Goal: Task Accomplishment & Management: Manage account settings

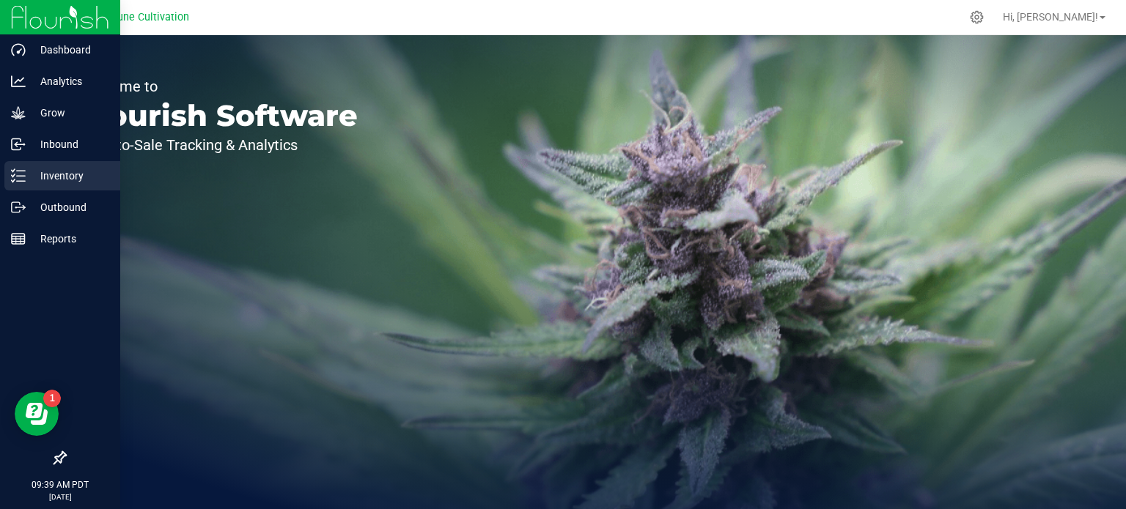
click at [72, 184] on p "Inventory" at bounding box center [70, 176] width 88 height 18
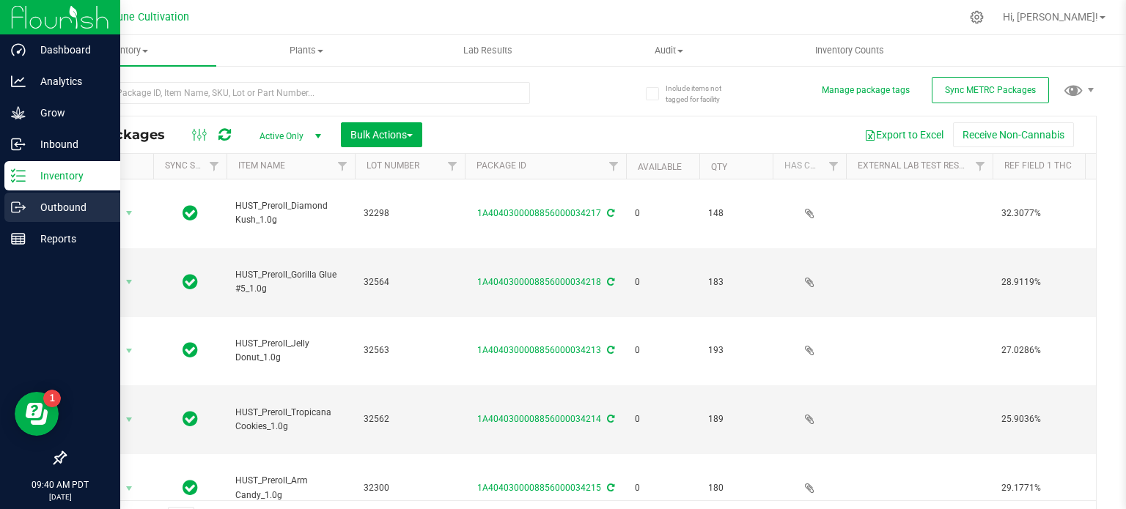
click at [35, 200] on p "Outbound" at bounding box center [70, 208] width 88 height 18
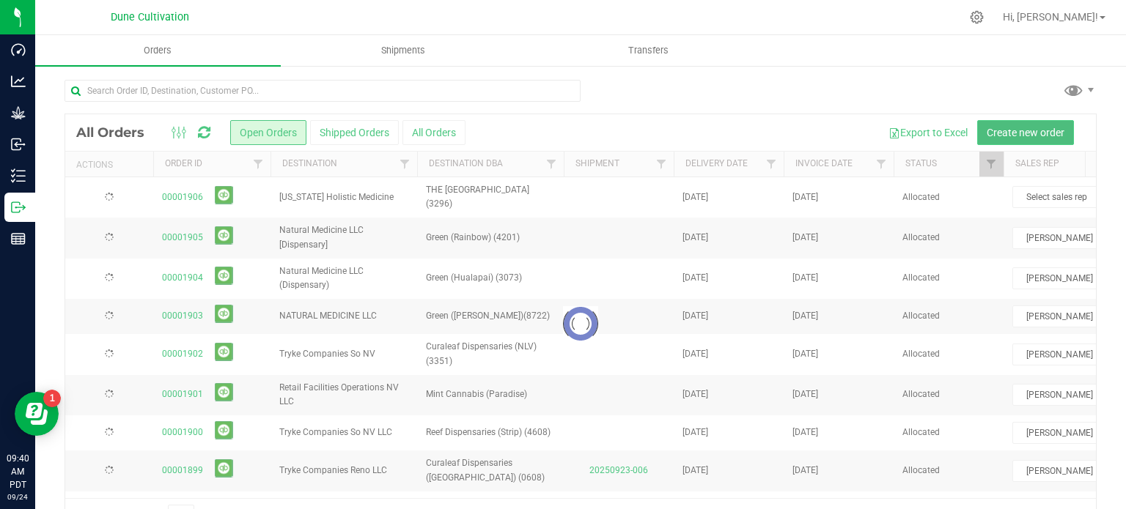
click at [1026, 137] on span "Create new order" at bounding box center [1025, 133] width 78 height 12
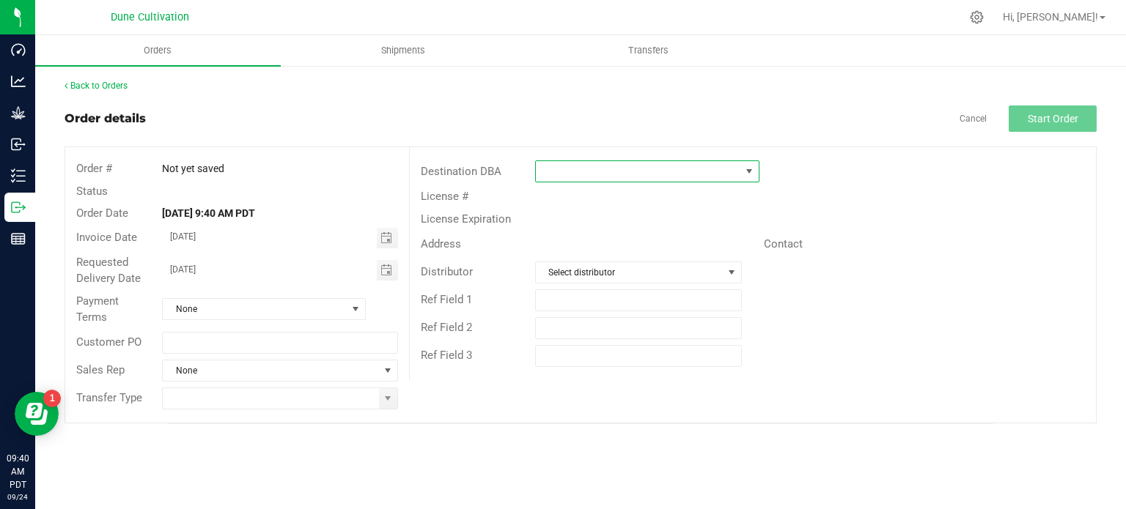
click at [645, 169] on span at bounding box center [638, 171] width 204 height 21
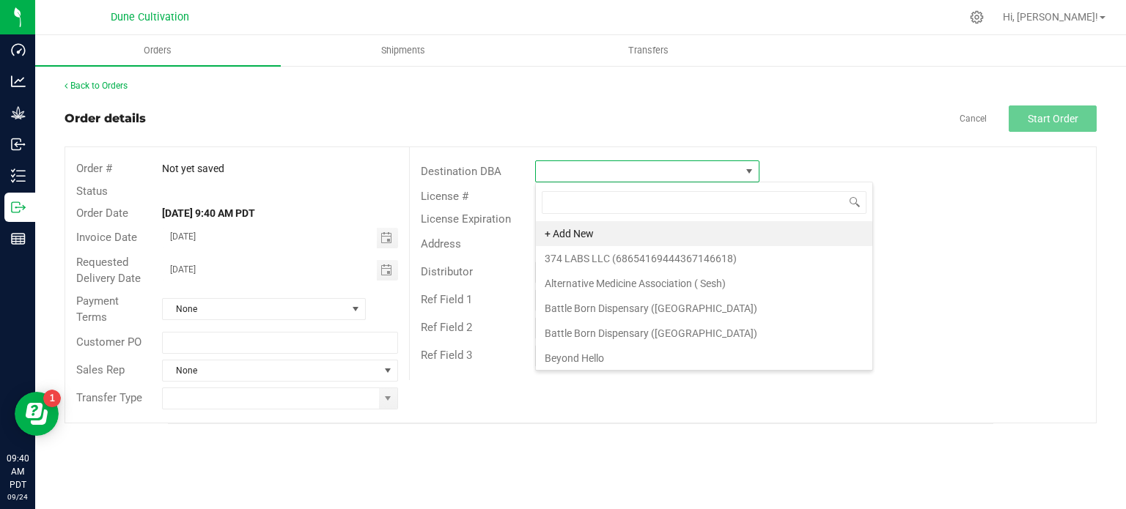
scroll to position [21, 224]
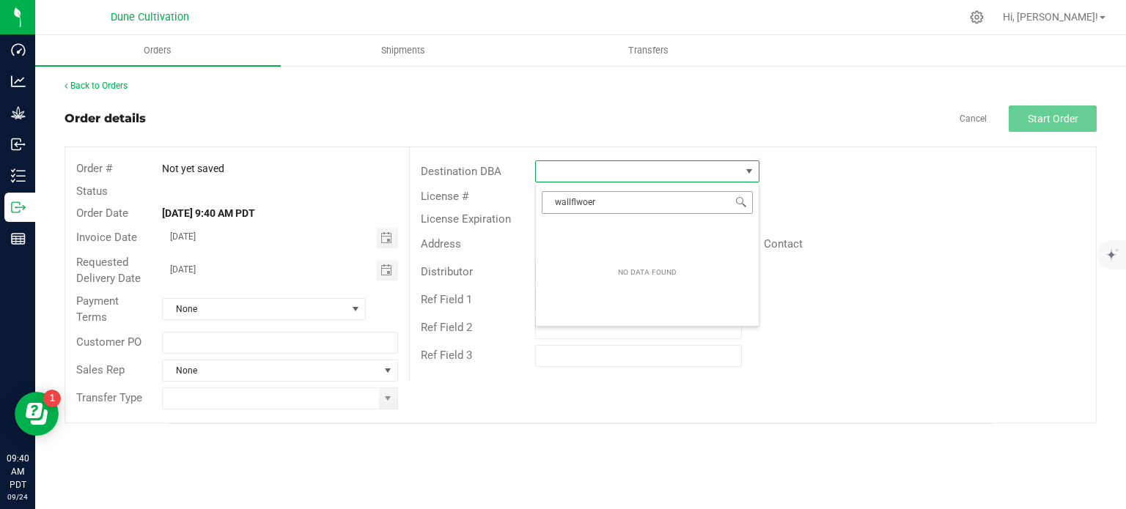
click at [613, 196] on input "wallflwoer" at bounding box center [647, 202] width 211 height 23
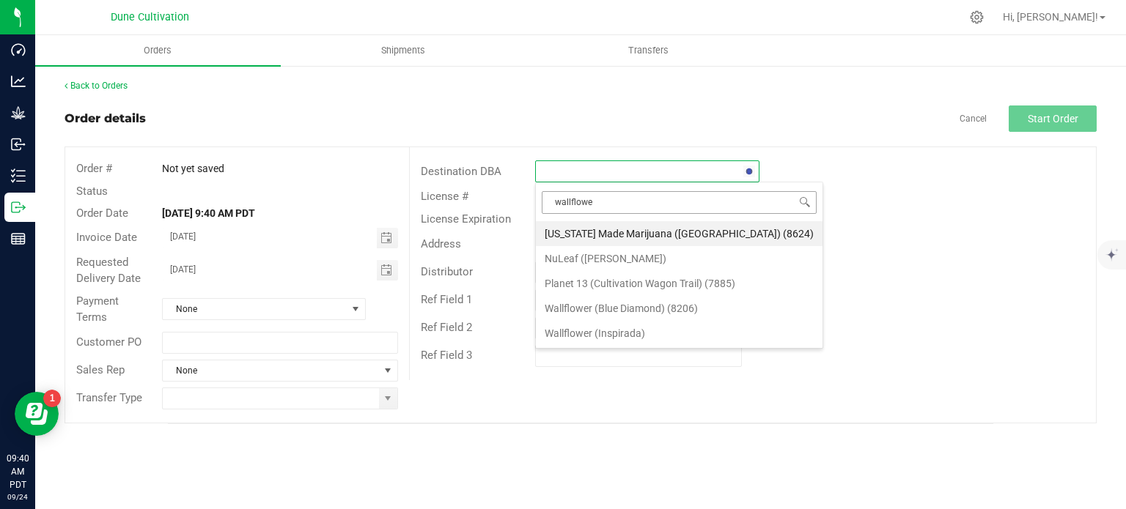
type input "wallflower"
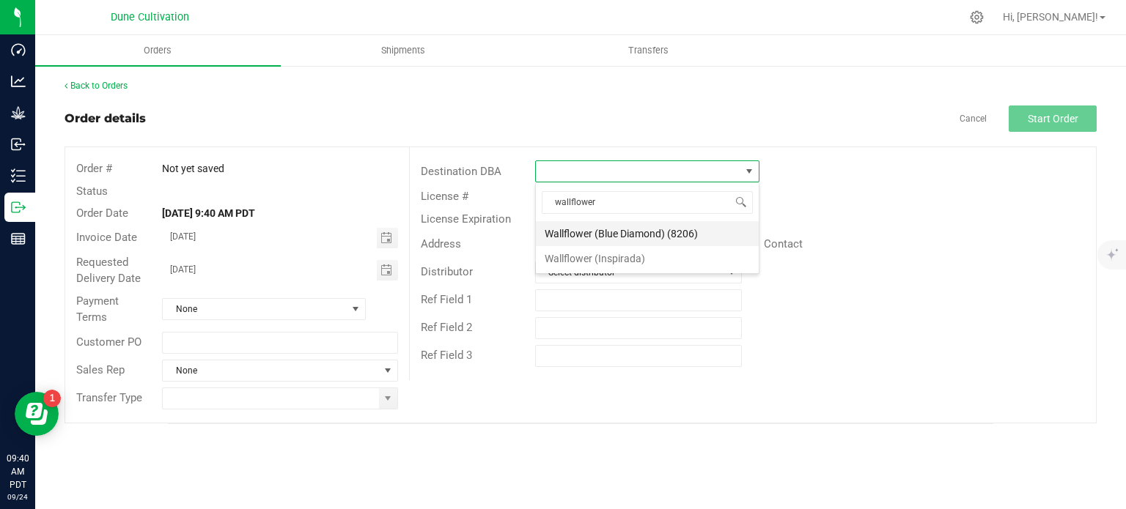
click at [622, 231] on li "Wallflower (Blue Diamond) (8206)" at bounding box center [647, 233] width 223 height 25
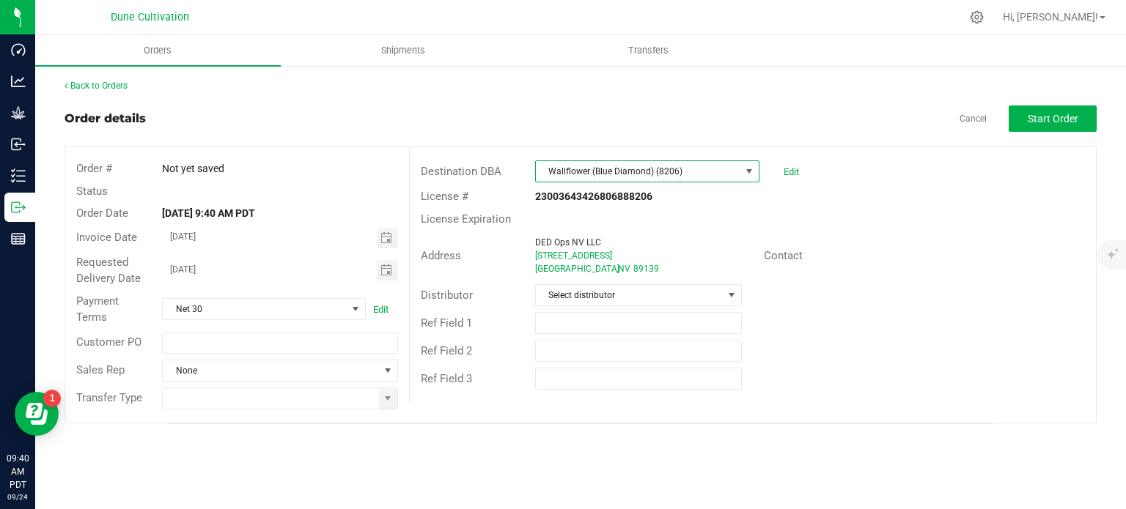
click at [381, 251] on div "Requested Delivery Date [DATE]" at bounding box center [237, 270] width 344 height 39
click at [389, 232] on span "Toggle calendar" at bounding box center [386, 238] width 12 height 12
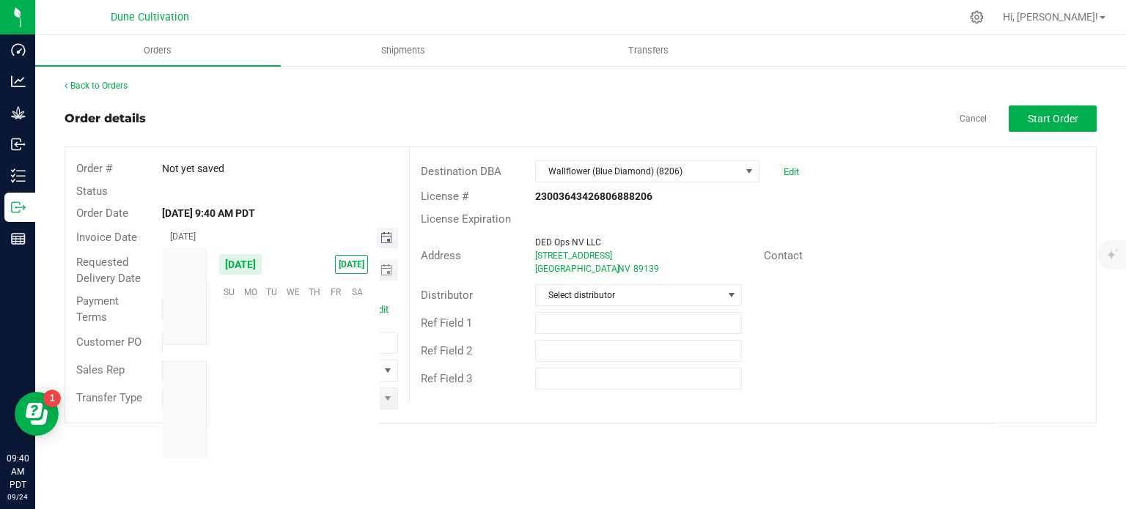
scroll to position [237686, 0]
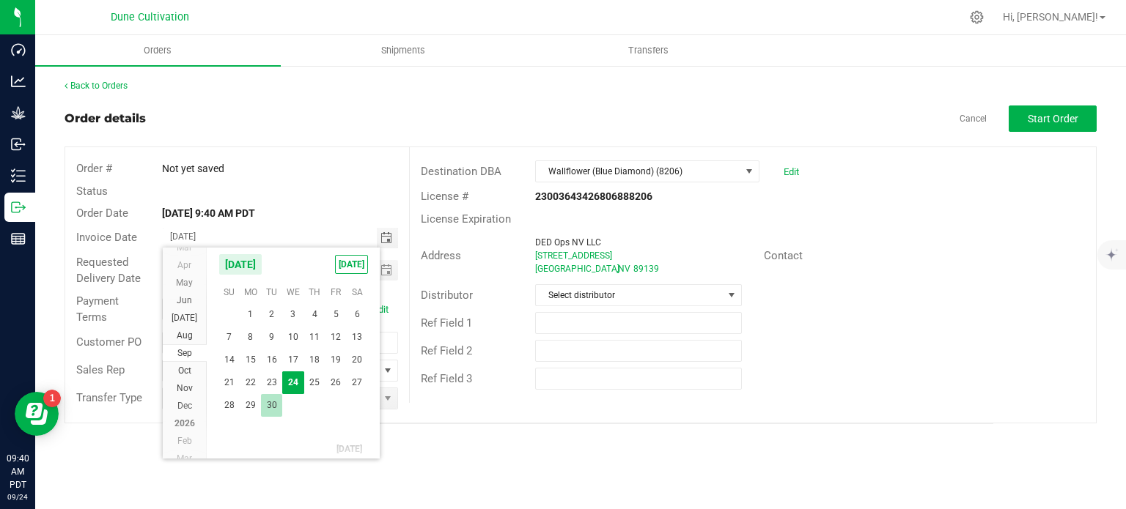
click at [266, 404] on span "30" at bounding box center [271, 405] width 21 height 23
type input "[DATE]"
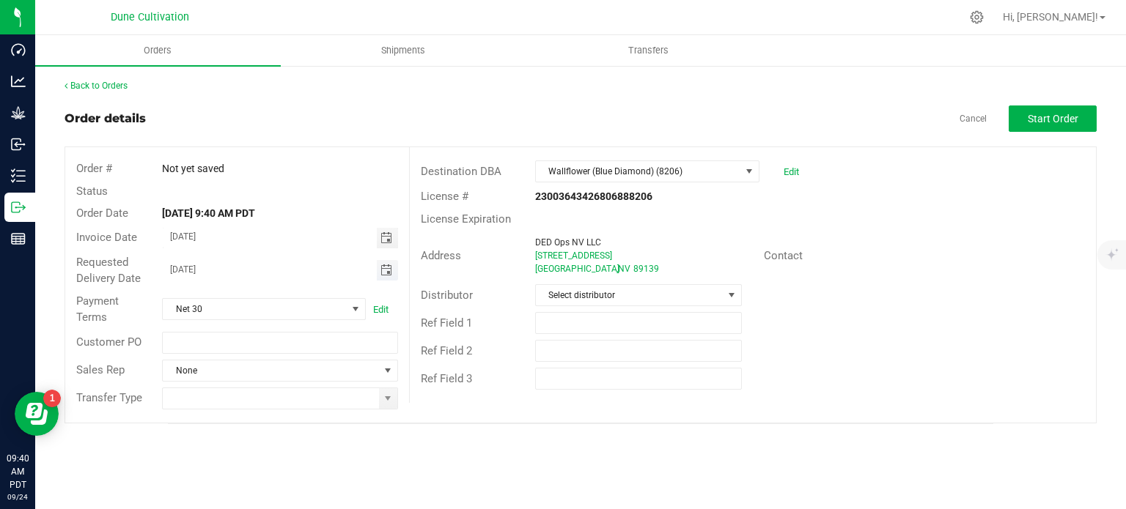
click at [388, 273] on span "Toggle calendar" at bounding box center [386, 271] width 12 height 12
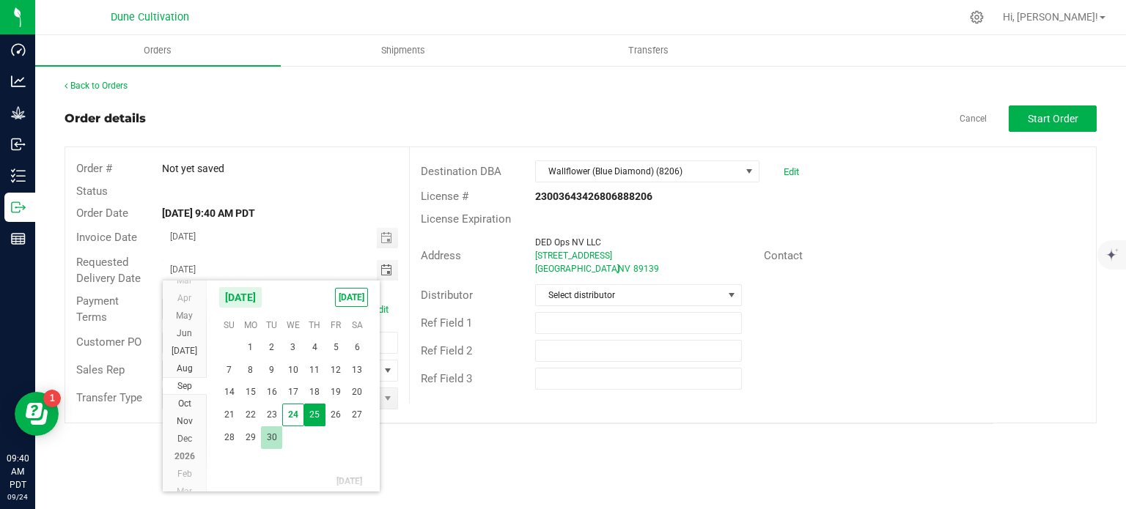
click at [270, 430] on span "30" at bounding box center [271, 437] width 21 height 23
type input "[DATE]"
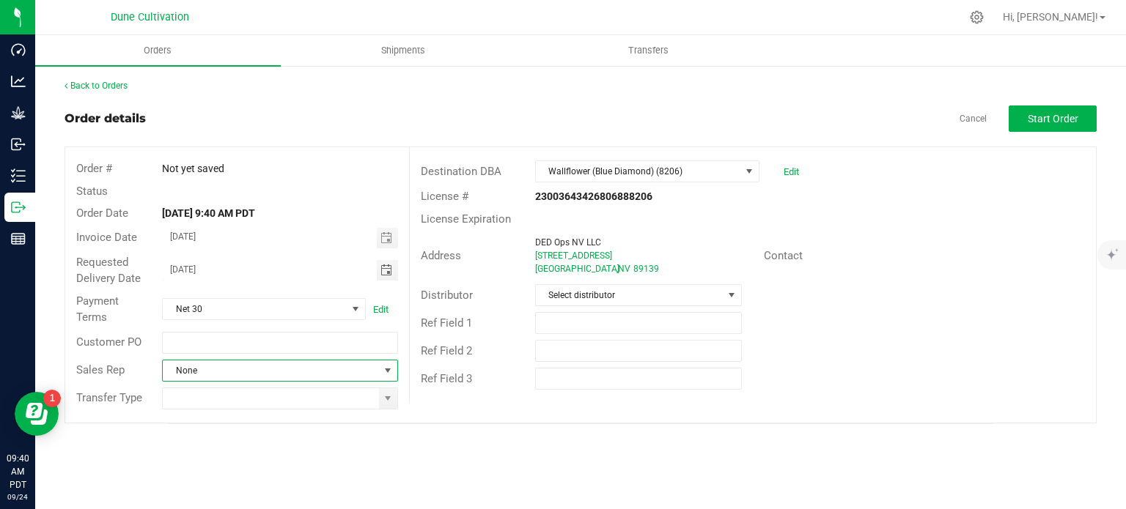
click at [383, 374] on span at bounding box center [388, 371] width 12 height 12
click at [282, 430] on li "[PERSON_NAME]" at bounding box center [280, 432] width 234 height 25
click at [402, 402] on div at bounding box center [279, 399] width 257 height 22
click at [383, 404] on span at bounding box center [388, 398] width 18 height 21
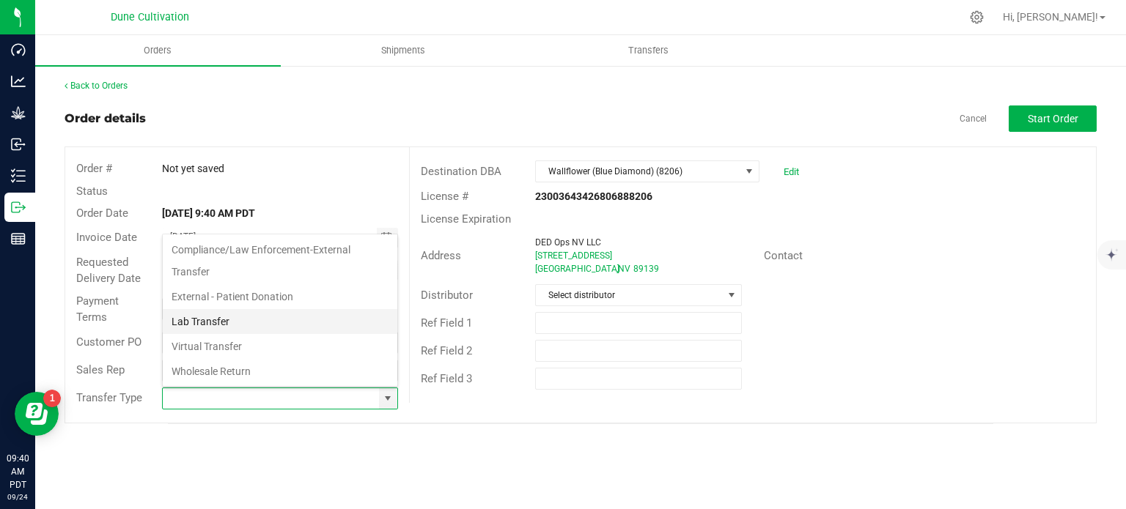
scroll to position [239, 0]
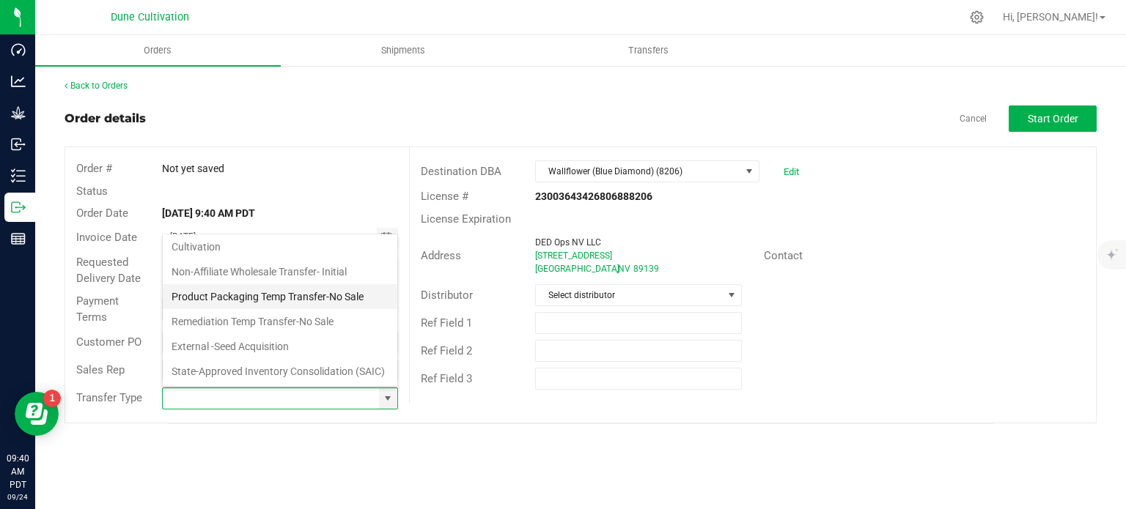
click at [250, 284] on li "Product Packaging Temp Transfer-No Sale" at bounding box center [280, 296] width 234 height 25
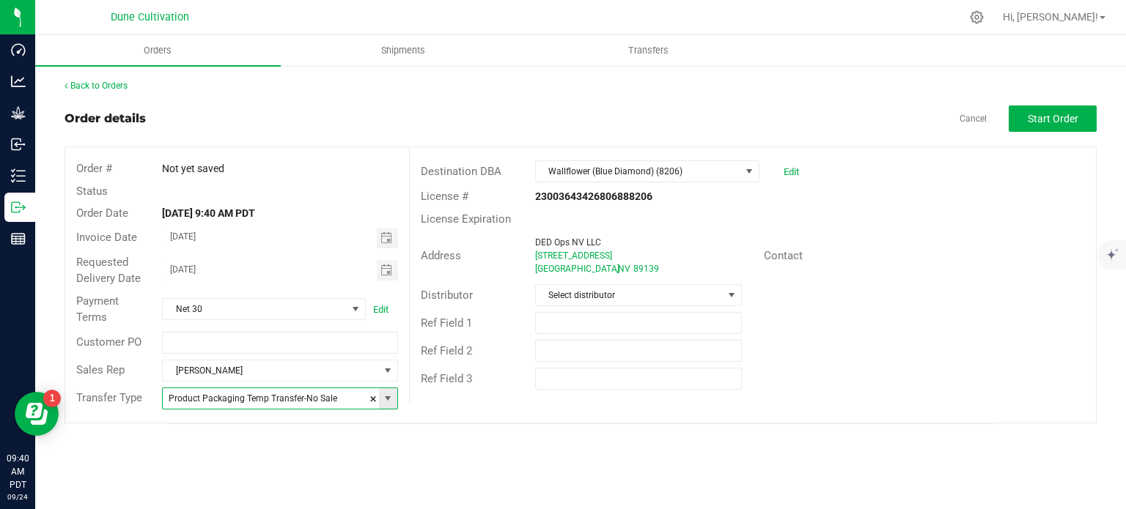
click at [380, 400] on span at bounding box center [388, 398] width 18 height 21
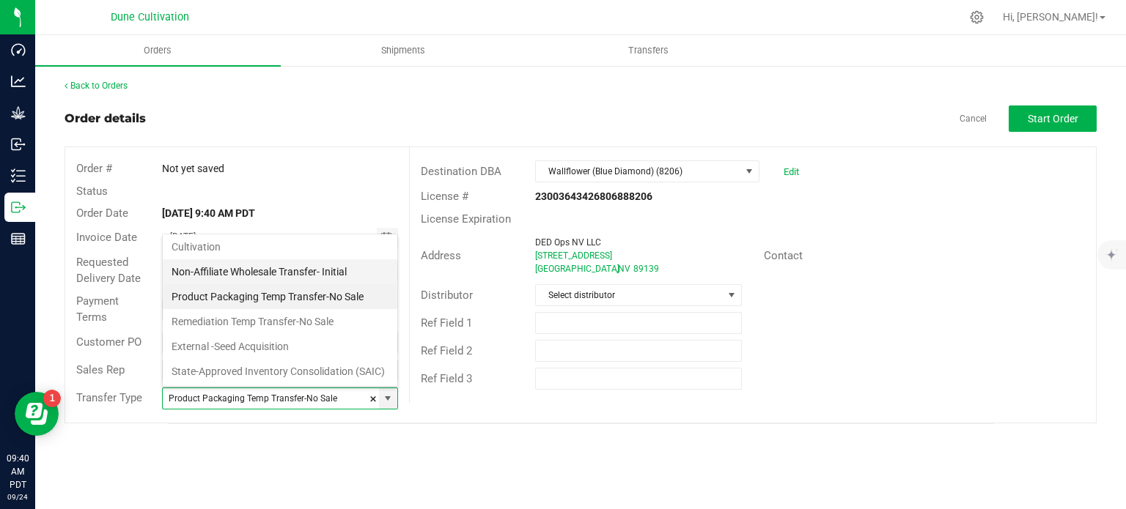
click at [282, 259] on li "Non-Affiliate Wholesale Transfer- Initial" at bounding box center [280, 271] width 234 height 25
type input "Non-Affiliate Wholesale Transfer- Initial"
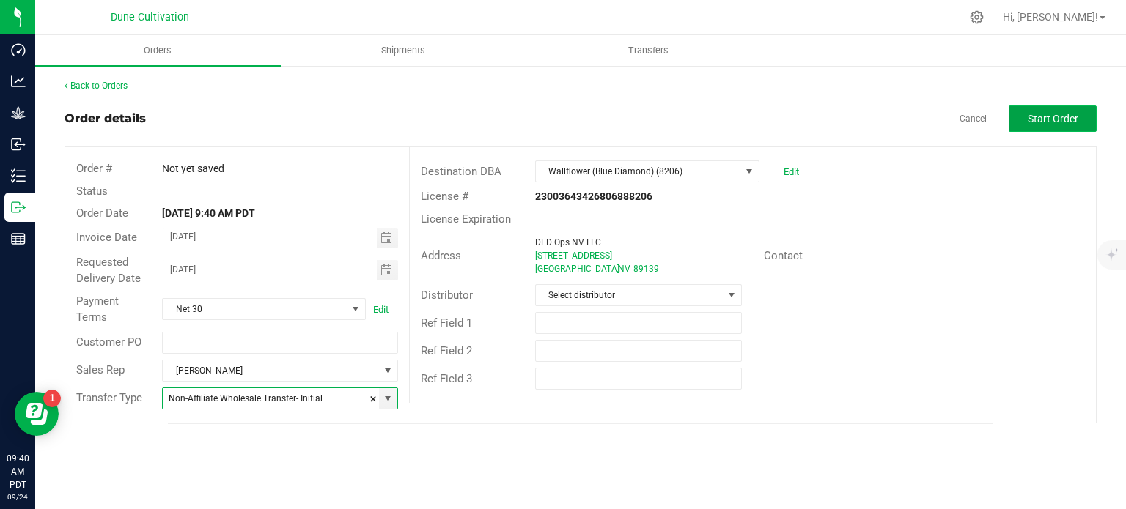
click at [1035, 122] on span "Start Order" at bounding box center [1052, 119] width 51 height 12
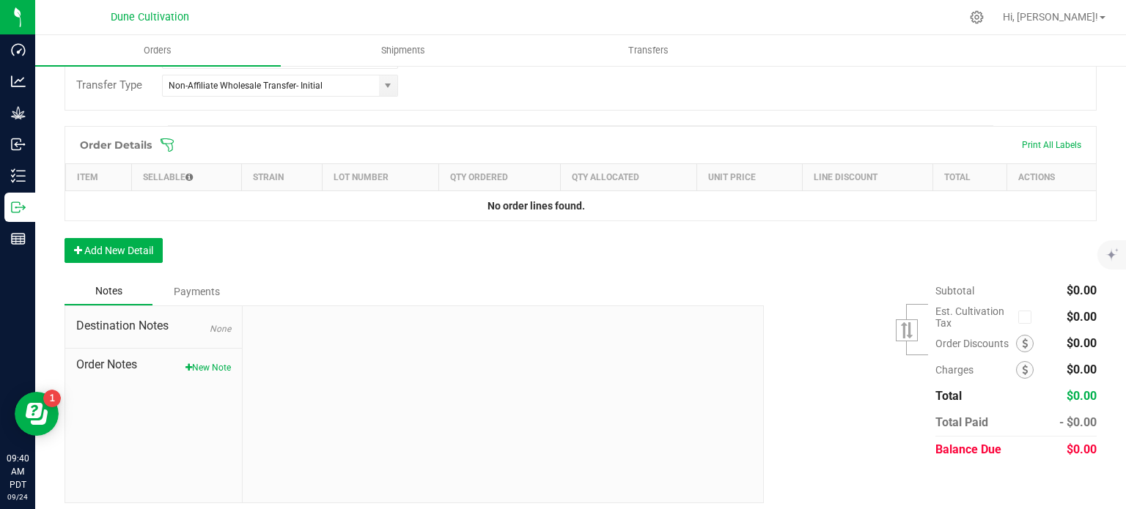
scroll to position [358, 0]
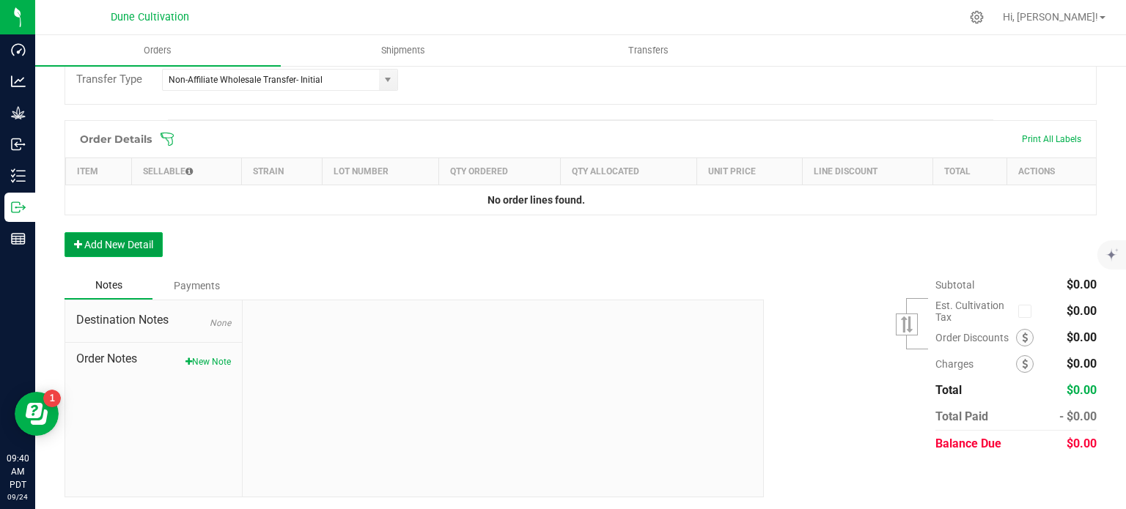
click at [119, 242] on button "Add New Detail" at bounding box center [113, 244] width 98 height 25
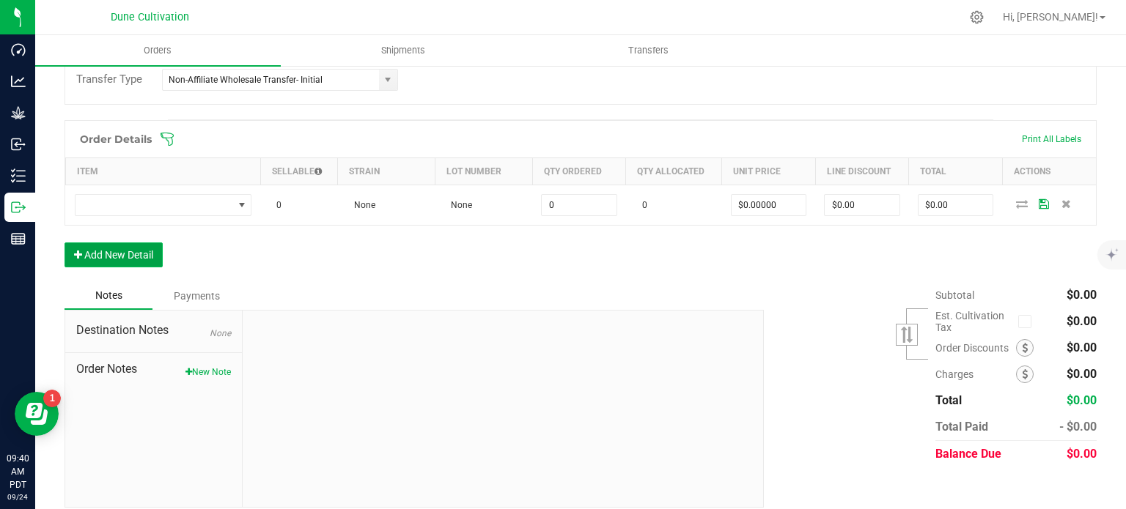
click at [116, 262] on button "Add New Detail" at bounding box center [113, 255] width 98 height 25
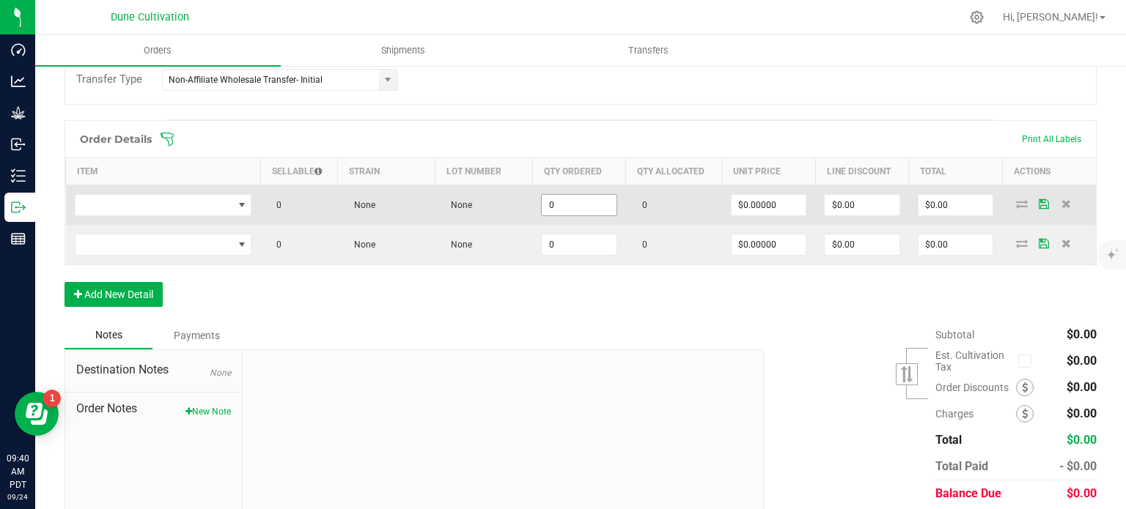
click at [560, 204] on input "0" at bounding box center [579, 205] width 75 height 21
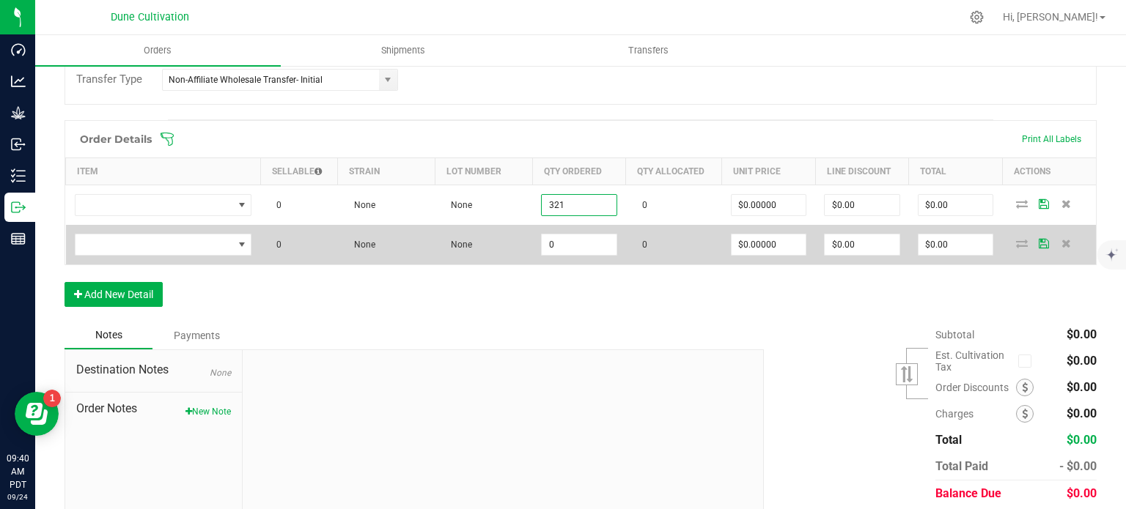
type input "321"
click at [569, 257] on td "0" at bounding box center [579, 245] width 94 height 40
click at [561, 243] on input "0" at bounding box center [579, 244] width 75 height 21
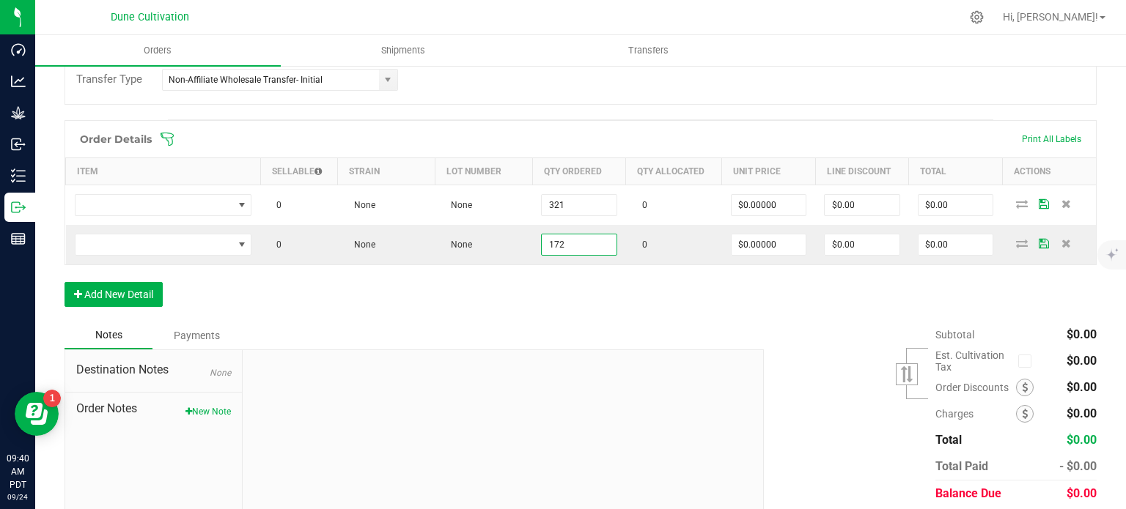
type input "172"
click at [559, 281] on div "Order Details Print All Labels Item Sellable Strain Lot Number Qty Ordered Qty …" at bounding box center [580, 221] width 1032 height 202
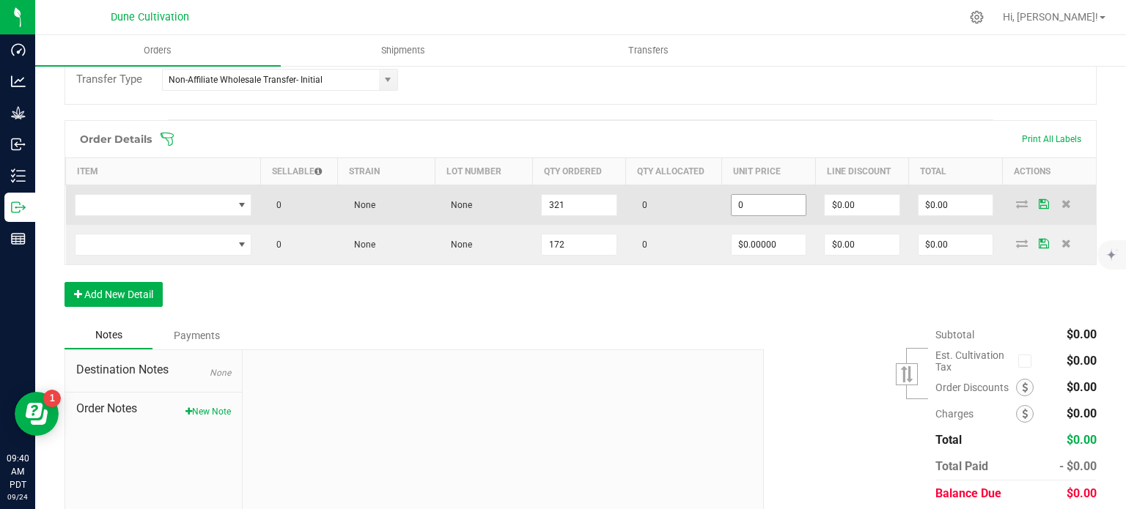
click at [755, 202] on input "0" at bounding box center [768, 205] width 75 height 21
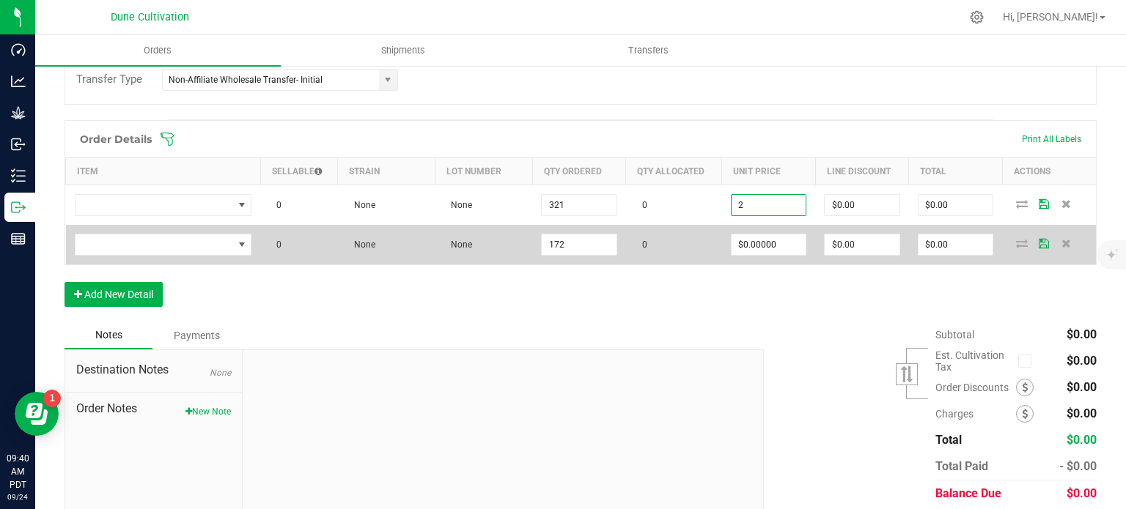
type input "$2.00000"
type input "$642.00"
click at [752, 254] on td "$0.00000" at bounding box center [769, 245] width 94 height 40
click at [752, 247] on input "0" at bounding box center [768, 244] width 75 height 21
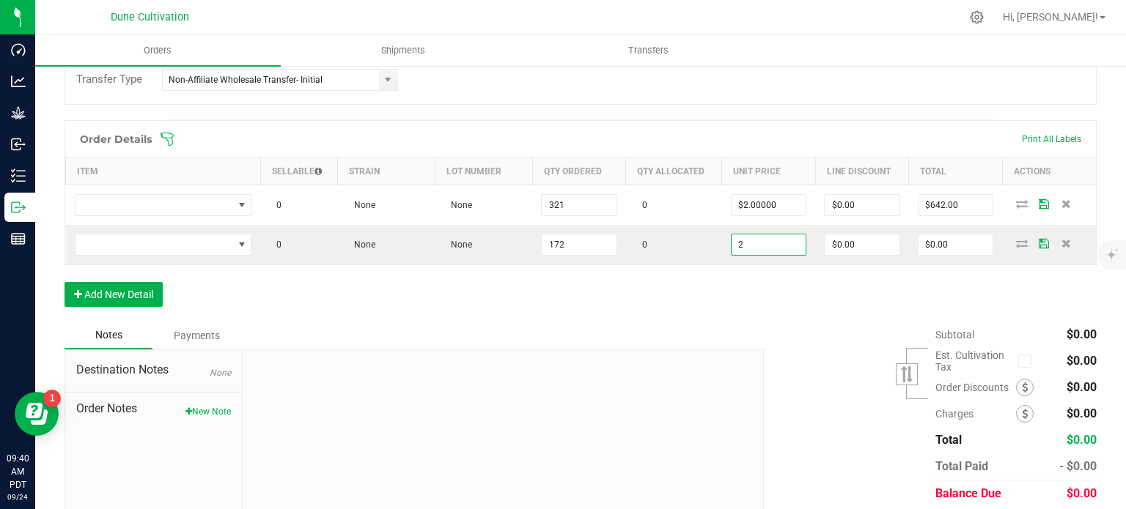
type input "$2.00000"
type input "$344.00"
click at [670, 298] on div "Order Details Print All Labels Item Sellable Strain Lot Number Qty Ordered Qty …" at bounding box center [580, 221] width 1032 height 202
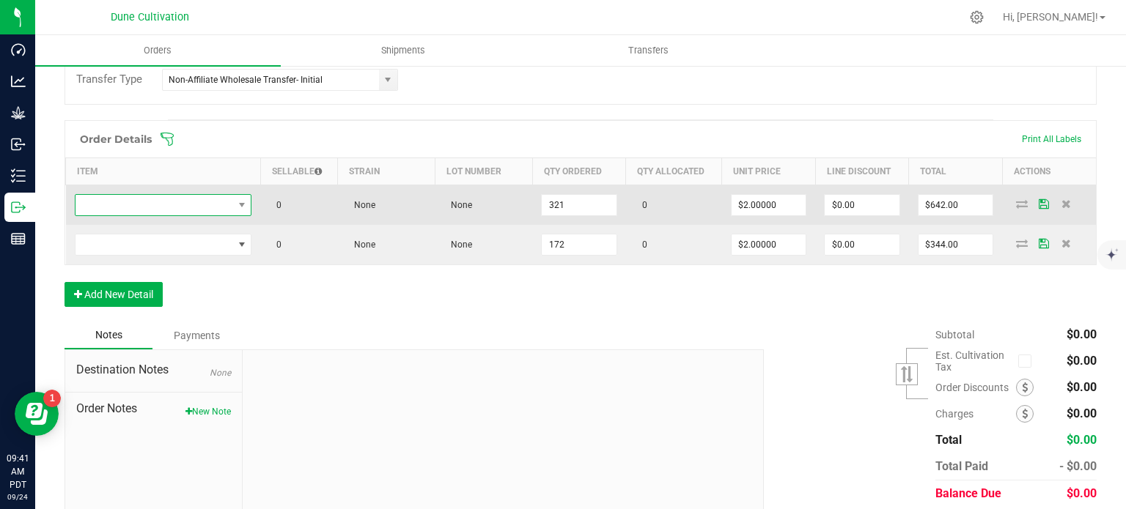
click at [148, 197] on span "NO DATA FOUND" at bounding box center [154, 205] width 158 height 21
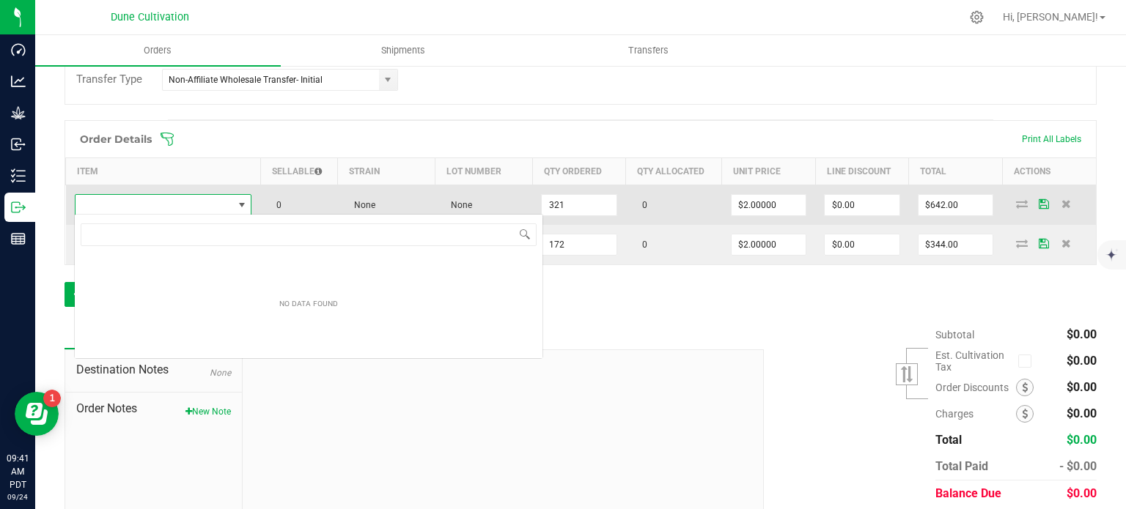
type input "HUST_Preroll_Gorilla Glue #5_1.0g"
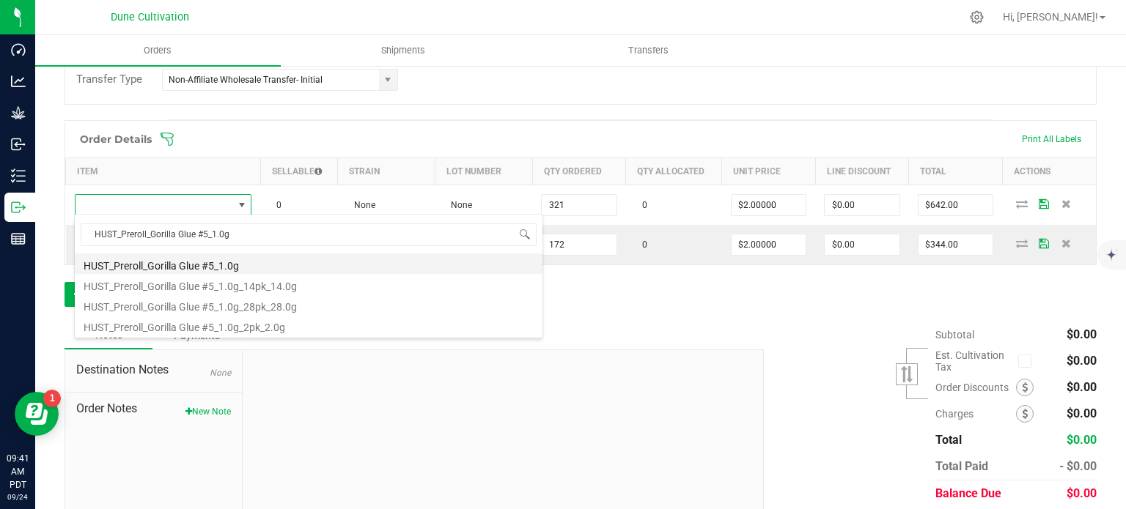
click at [192, 267] on li "HUST_Preroll_Gorilla Glue #5_1.0g" at bounding box center [309, 264] width 468 height 21
type input "321 ea"
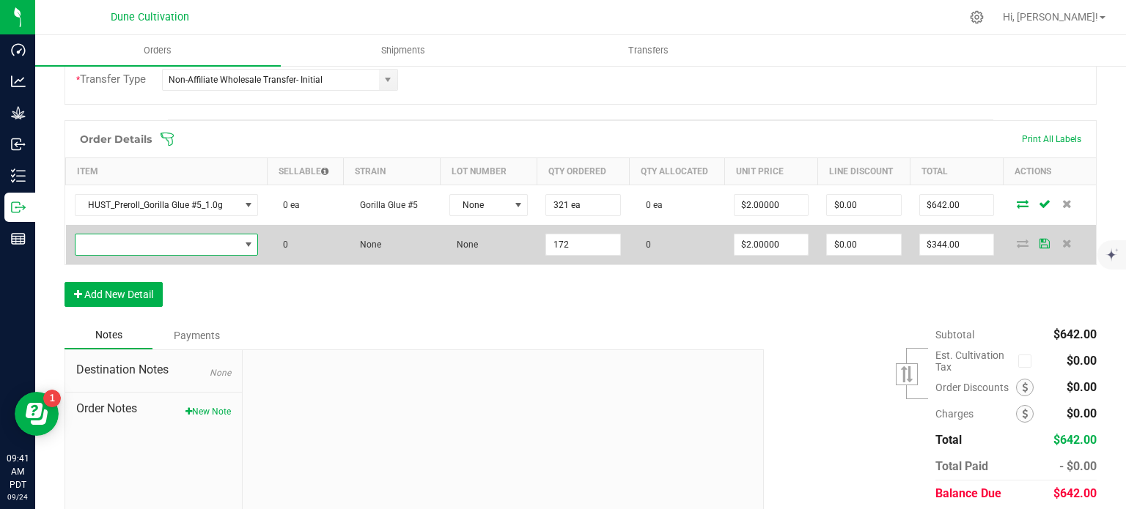
click at [188, 243] on span "NO DATA FOUND" at bounding box center [157, 244] width 164 height 21
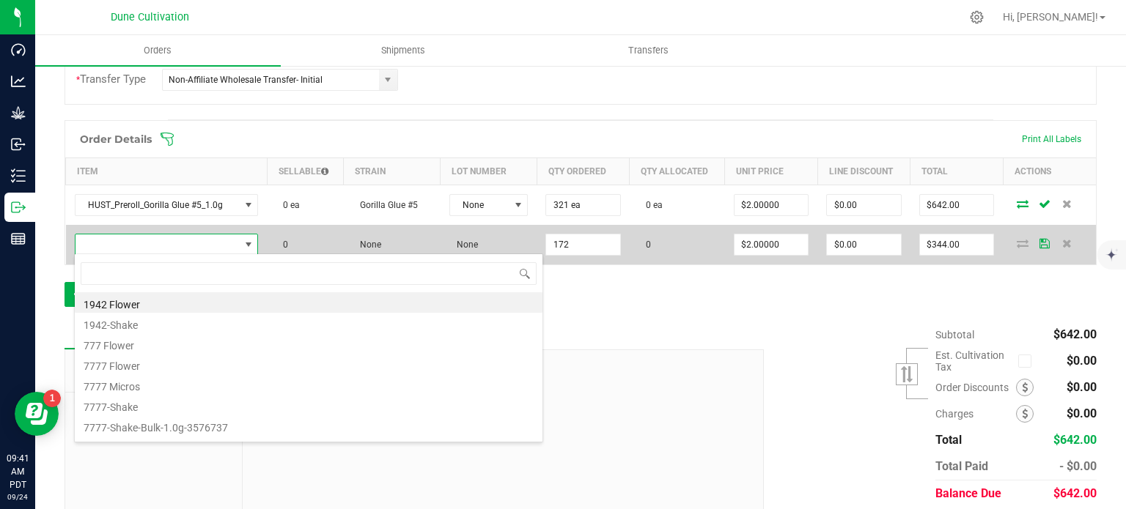
type input "HUST_Preroll_Arm Candy_1.0g"
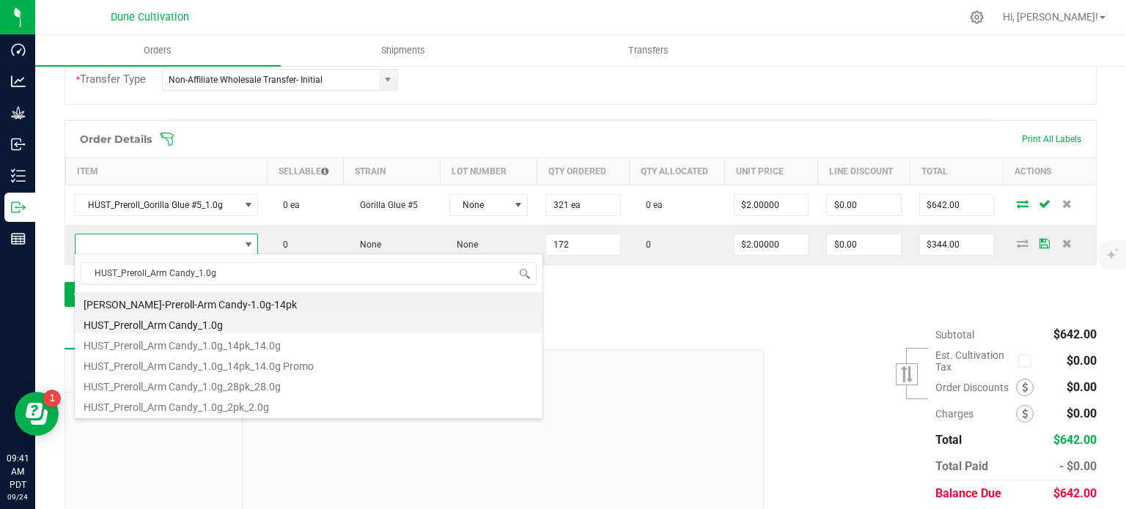
click at [212, 317] on li "HUST_Preroll_Arm Candy_1.0g" at bounding box center [309, 323] width 468 height 21
type input "172 ea"
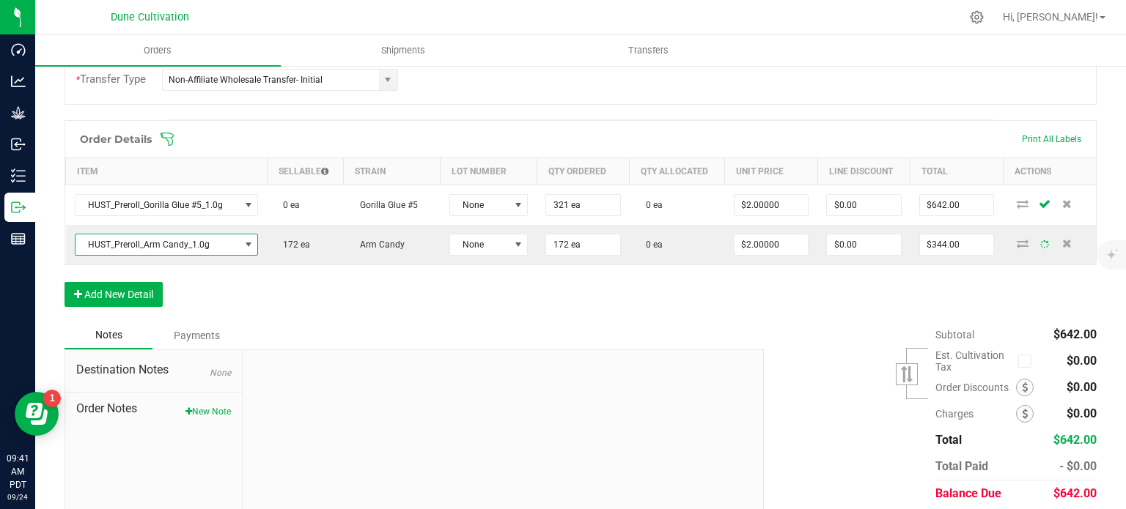
click at [226, 299] on div "Order Details Print All Labels Item Sellable Strain Lot Number Qty Ordered Qty …" at bounding box center [580, 221] width 1032 height 202
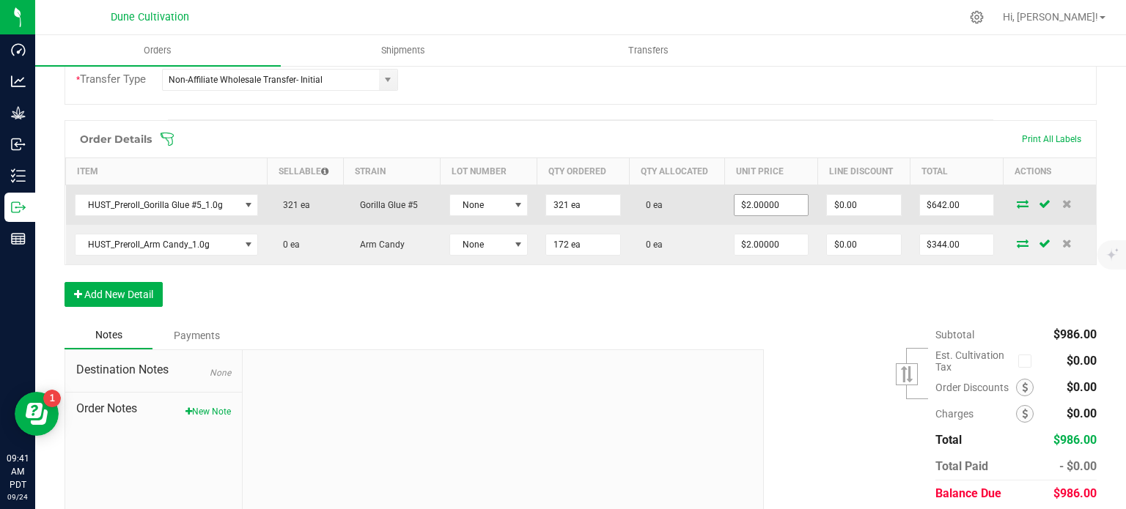
scroll to position [284, 0]
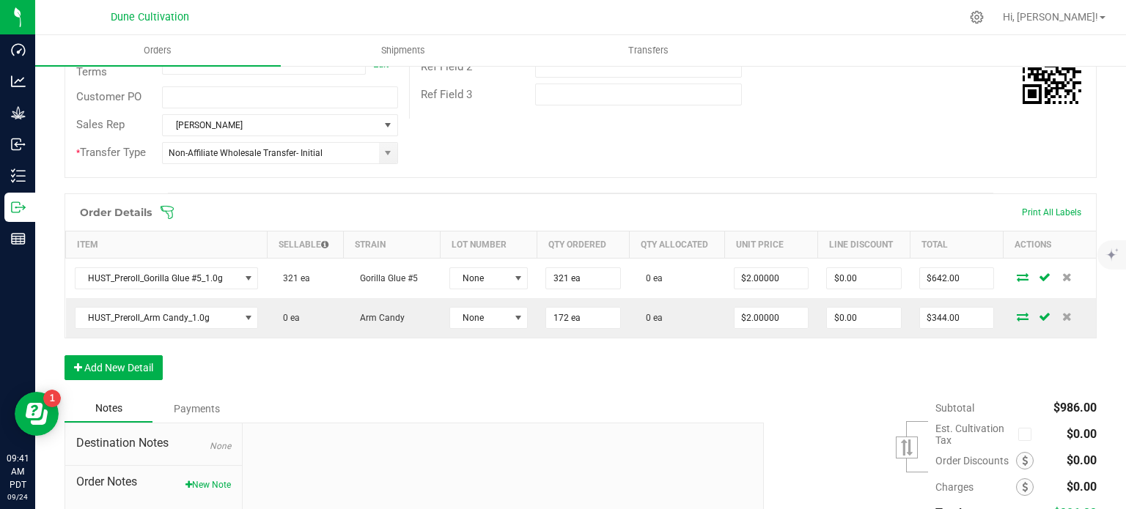
click at [1092, 151] on div "Back to Orders Order details Export PDF Done Editing Order # 00001907 Status Cr…" at bounding box center [580, 207] width 1090 height 855
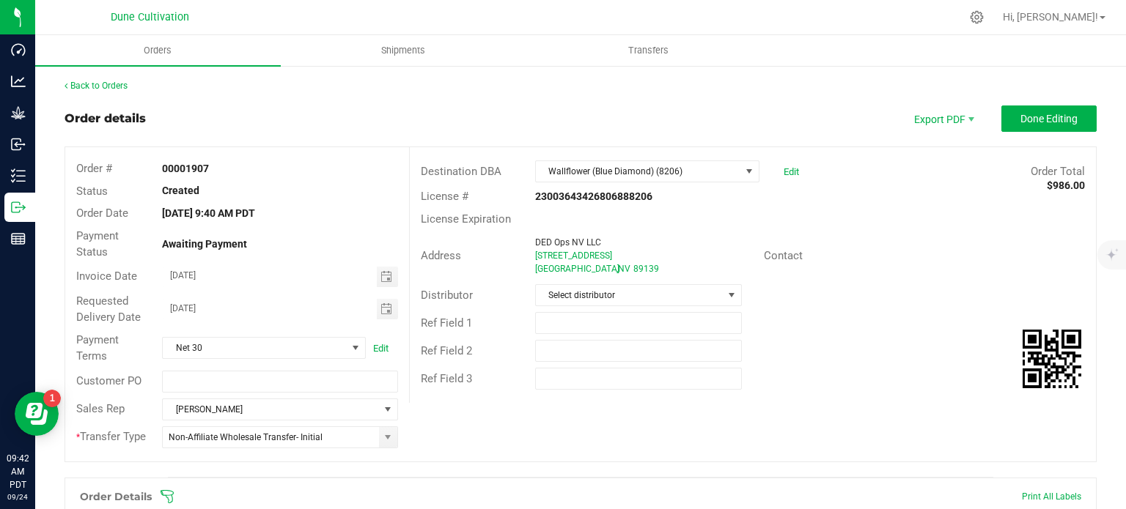
scroll to position [314, 0]
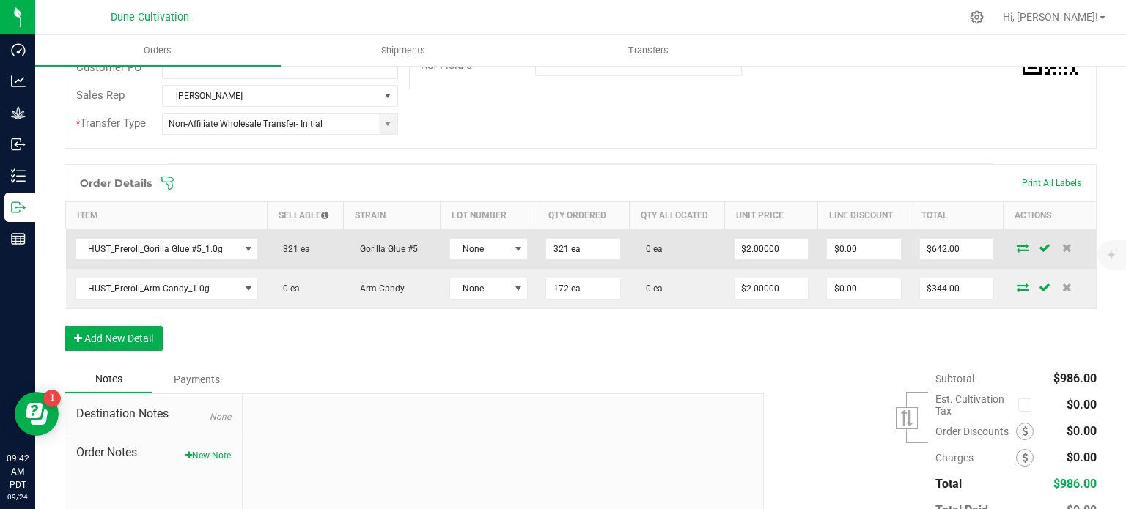
click at [1016, 245] on icon at bounding box center [1022, 247] width 12 height 9
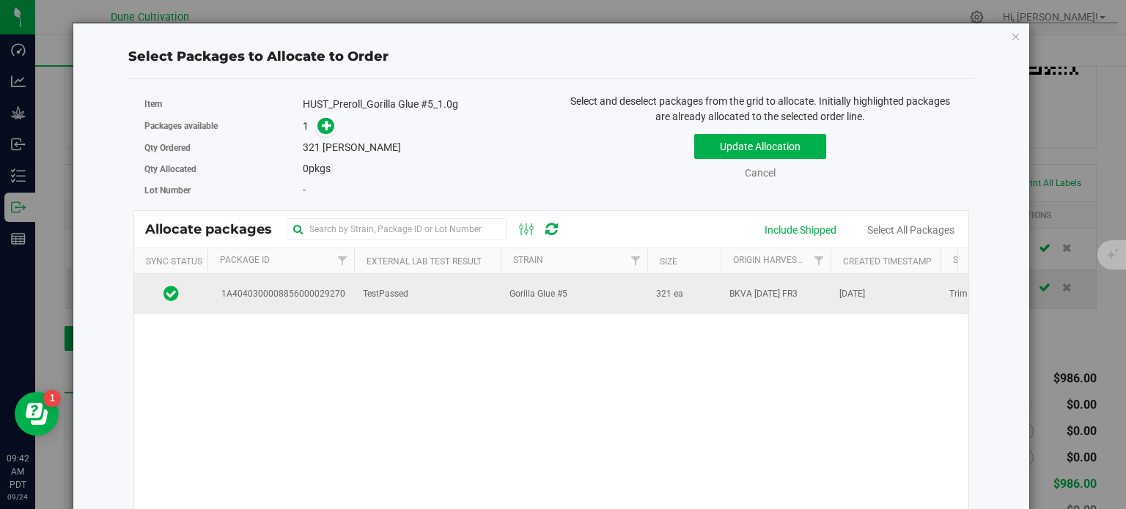
click at [396, 292] on span "TestPassed" at bounding box center [385, 294] width 45 height 14
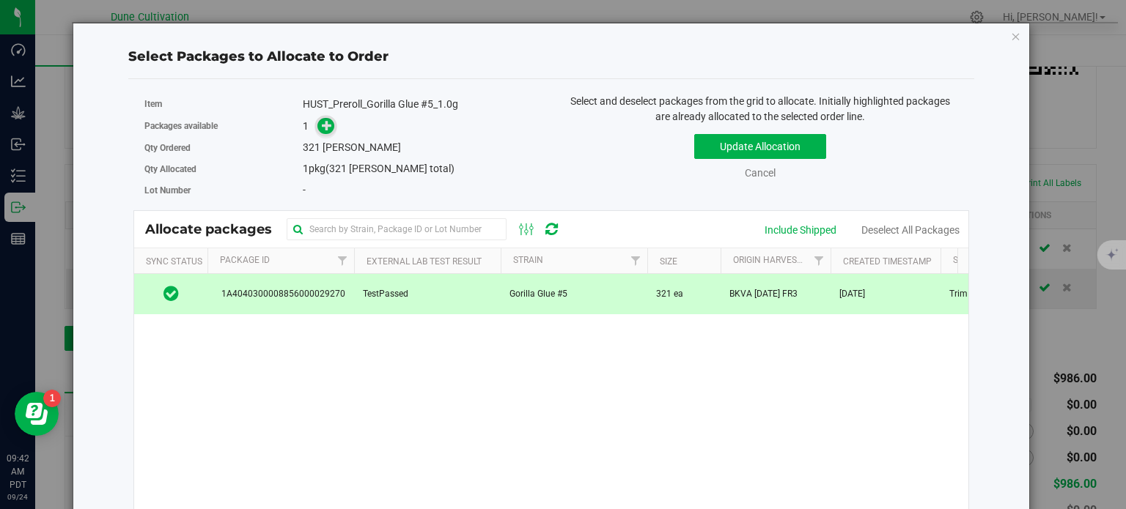
click at [323, 128] on icon at bounding box center [327, 125] width 10 height 10
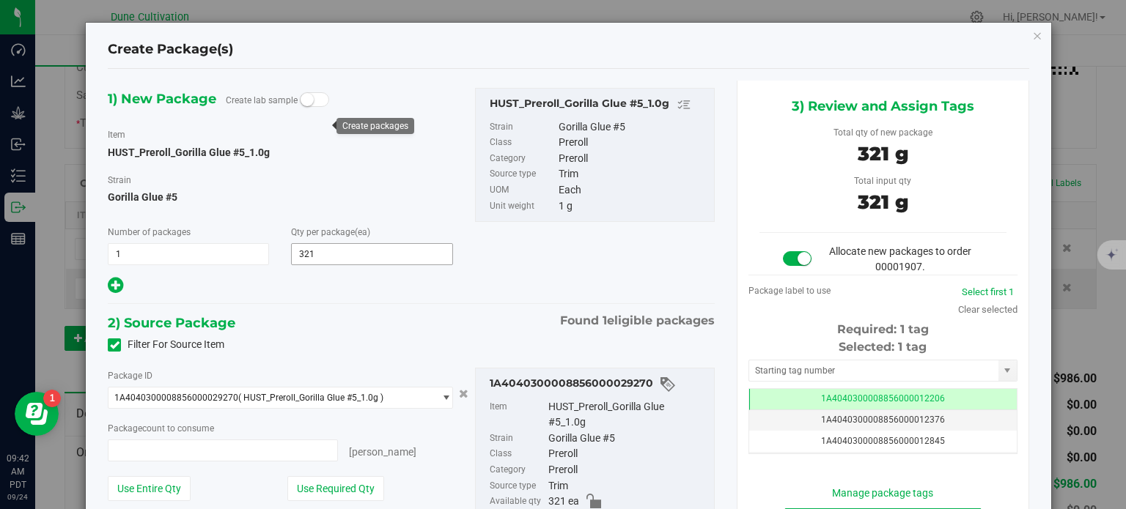
type input "321 ea"
click at [778, 393] on td "1A4040300008856000012206" at bounding box center [882, 399] width 267 height 21
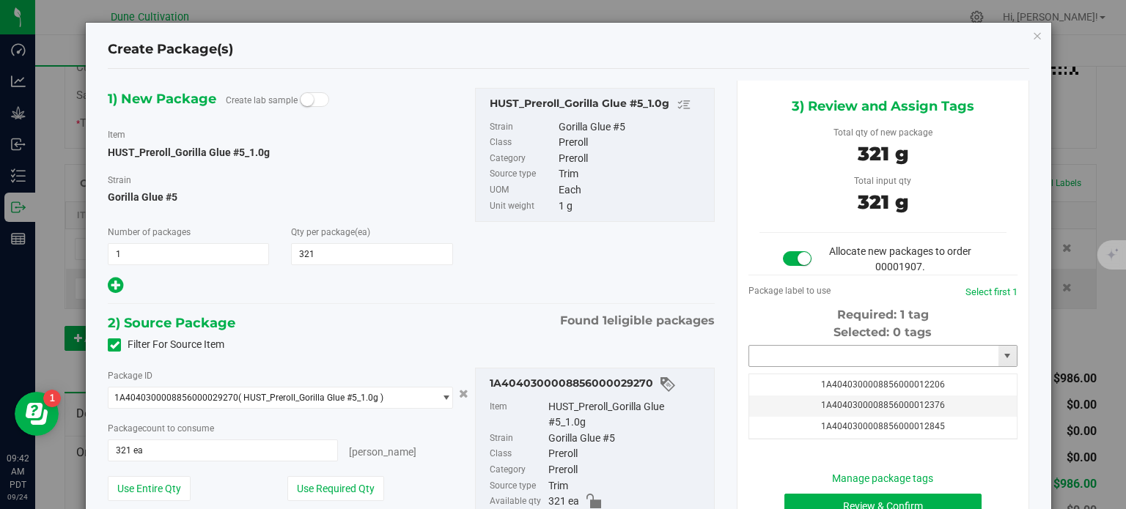
click at [789, 351] on input "text" at bounding box center [873, 356] width 249 height 21
click at [824, 380] on li "1A4040300008856000039903" at bounding box center [874, 381] width 265 height 22
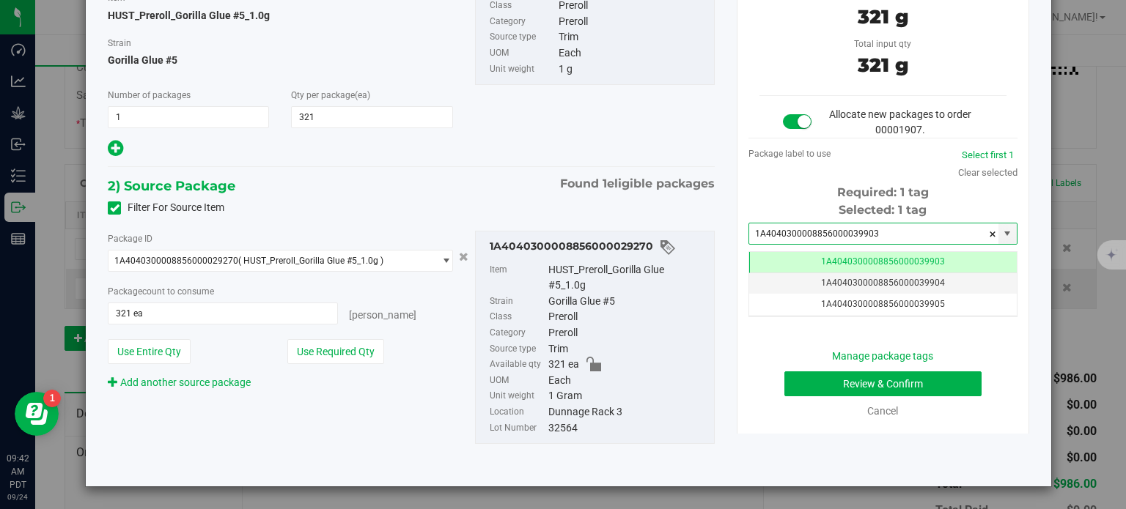
type input "1A4040300008856000039903"
click at [838, 388] on button "Review & Confirm" at bounding box center [882, 384] width 197 height 25
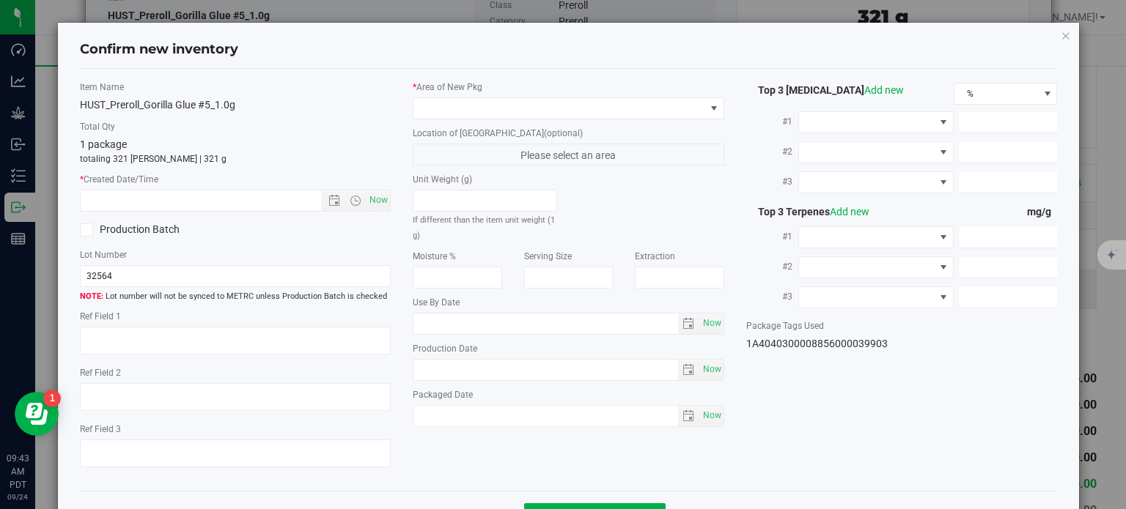
type textarea "28.9119%"
type textarea "Gorilla Glue #5"
type textarea "0.0491%"
type input "319.5489"
type input "11.4035"
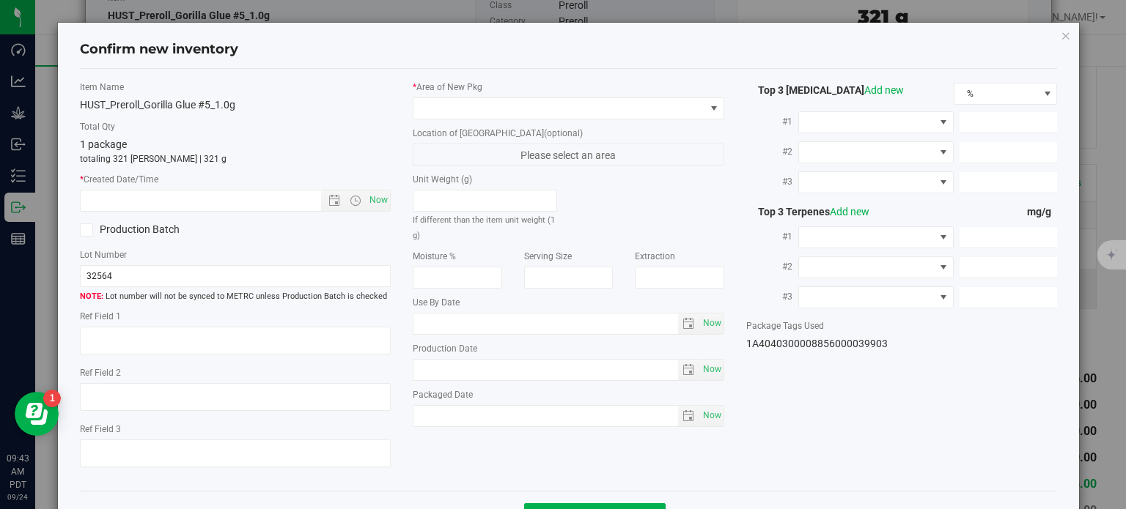
type input "8.8744"
type input "7.7450"
type input "4.4390"
type input "3.3610"
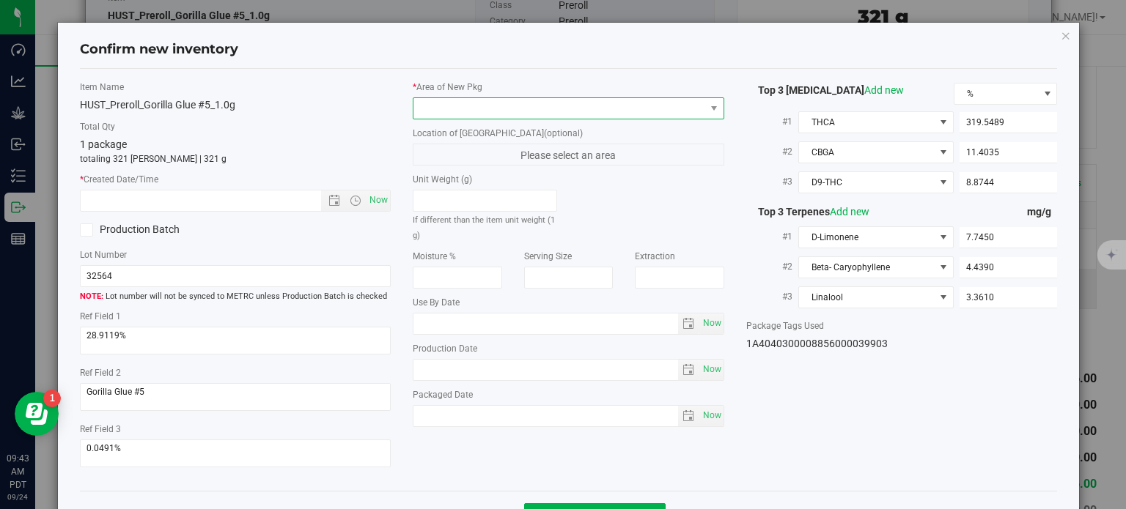
click at [592, 106] on span at bounding box center [559, 108] width 292 height 21
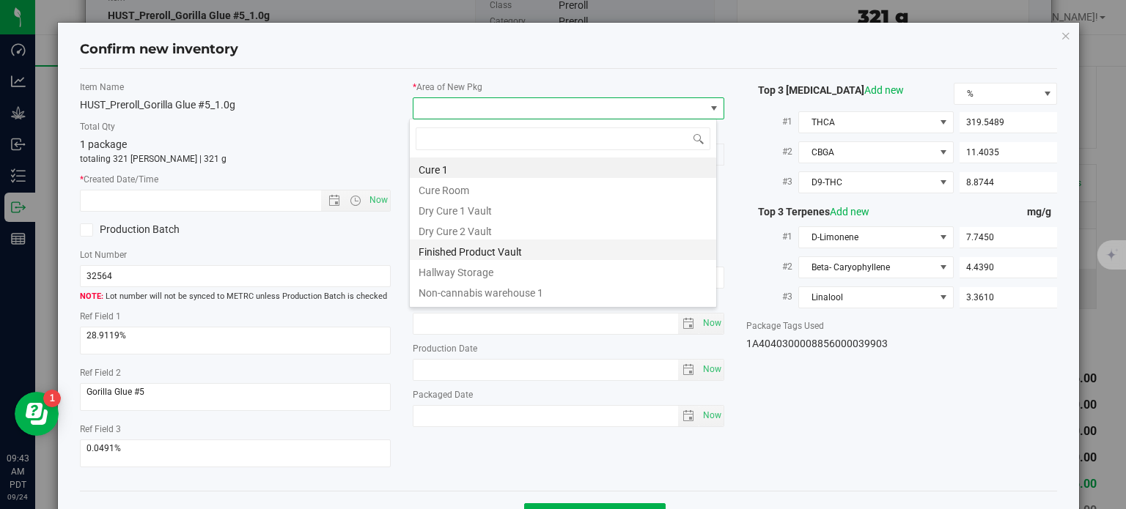
click at [522, 246] on li "Finished Product Vault" at bounding box center [563, 250] width 306 height 21
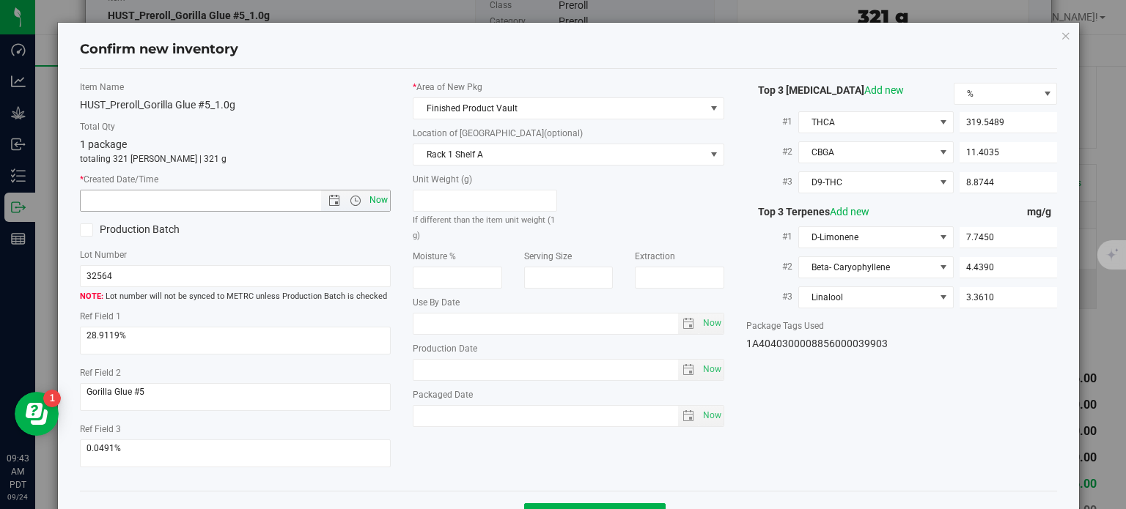
click at [376, 201] on span "Now" at bounding box center [378, 200] width 25 height 21
type input "[DATE] 9:43 AM"
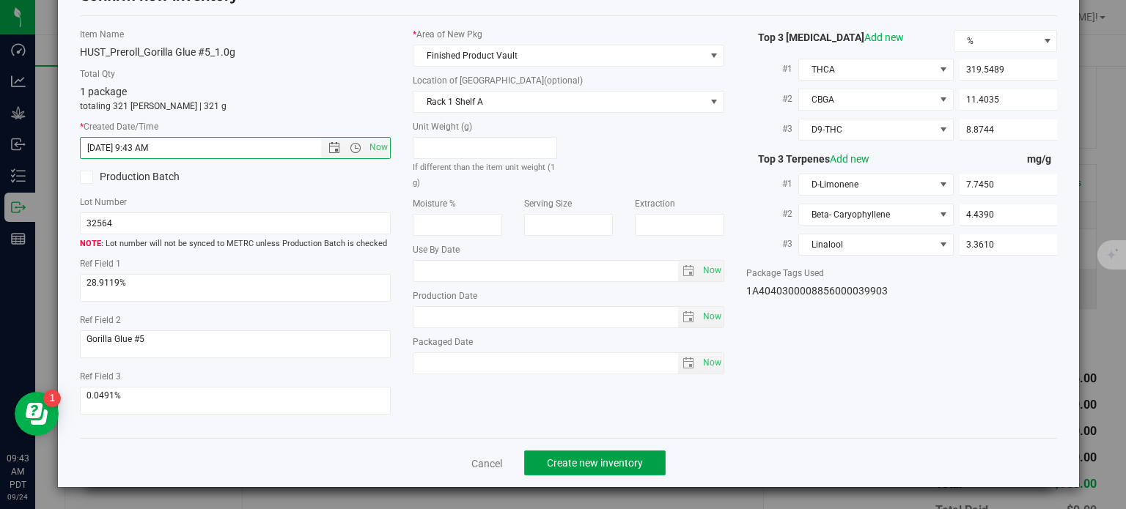
click at [572, 468] on span "Create new inventory" at bounding box center [595, 463] width 96 height 12
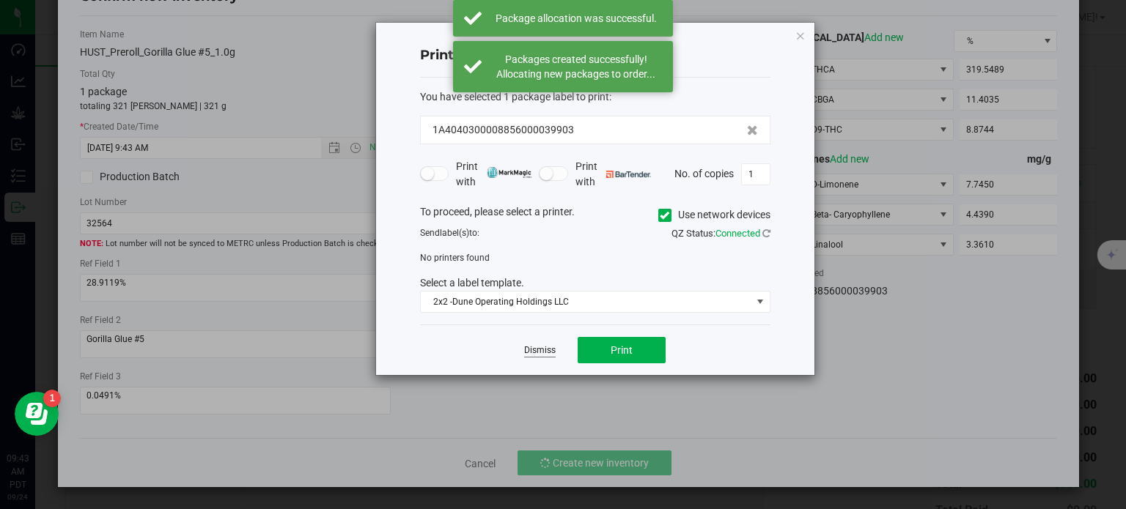
click at [542, 349] on link "Dismiss" at bounding box center [540, 350] width 32 height 12
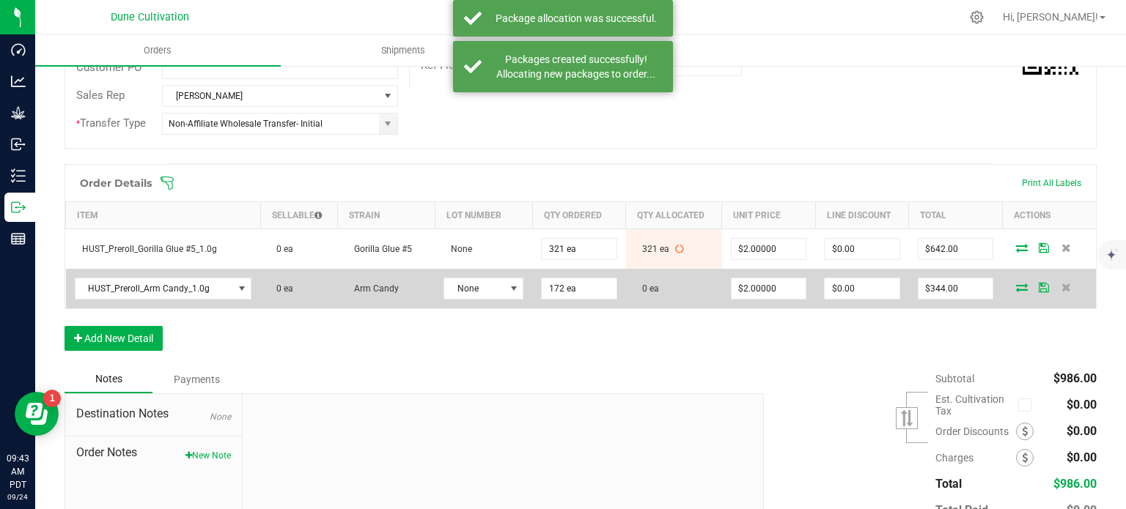
click at [1010, 284] on span at bounding box center [1021, 287] width 22 height 9
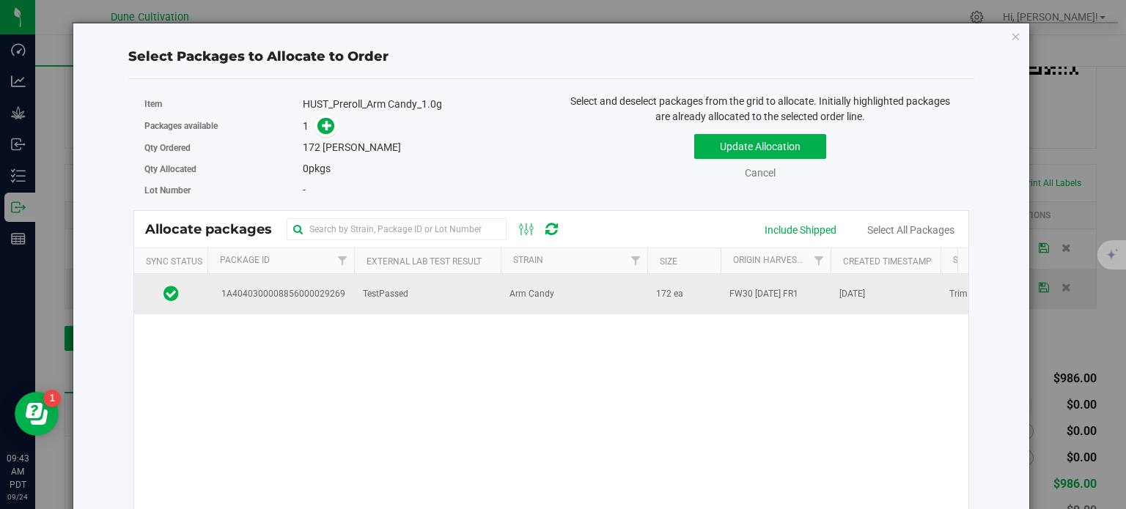
click at [303, 308] on td "1A4040300008856000029269" at bounding box center [280, 294] width 147 height 40
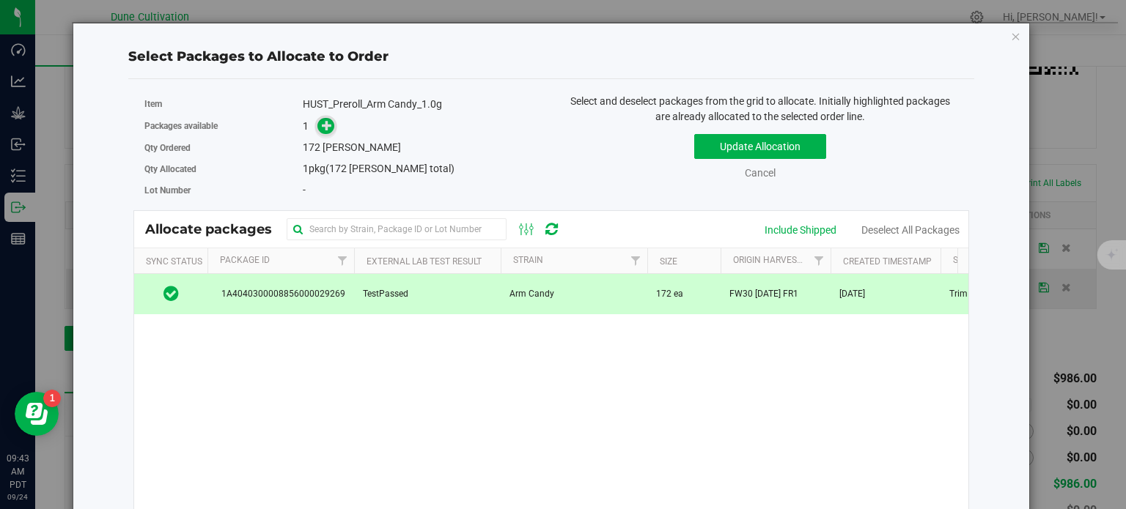
click at [331, 127] on span at bounding box center [326, 126] width 18 height 18
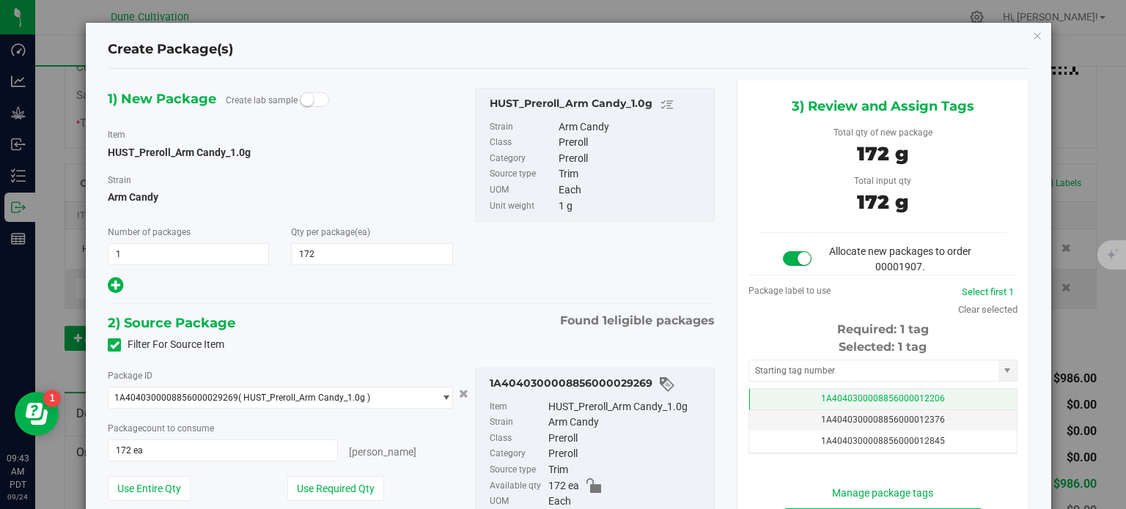
click at [884, 405] on td "1A4040300008856000012206" at bounding box center [882, 399] width 267 height 21
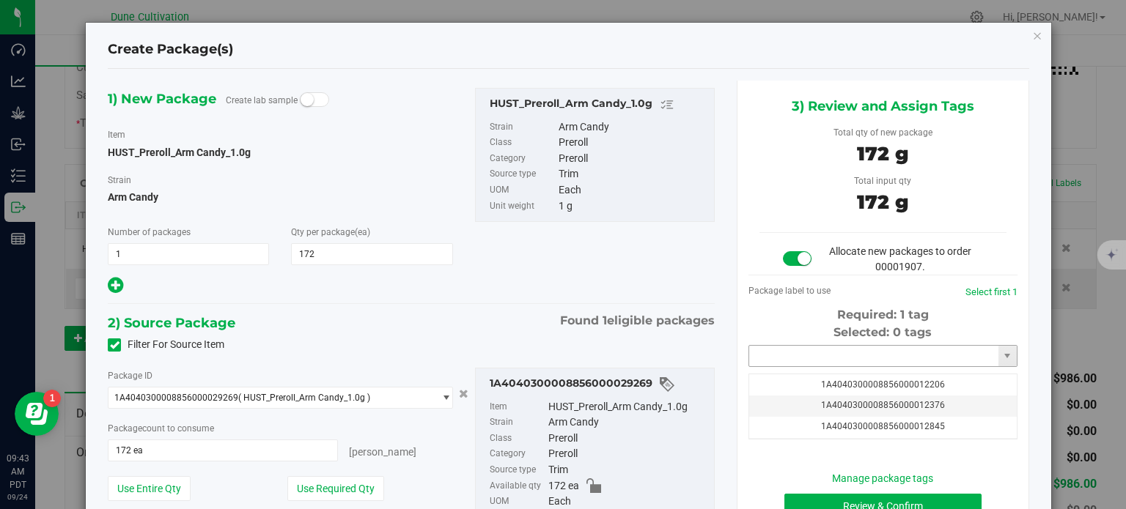
click at [838, 362] on input "text" at bounding box center [873, 356] width 249 height 21
click at [835, 374] on li "1A4040300008856000039904" at bounding box center [874, 381] width 265 height 22
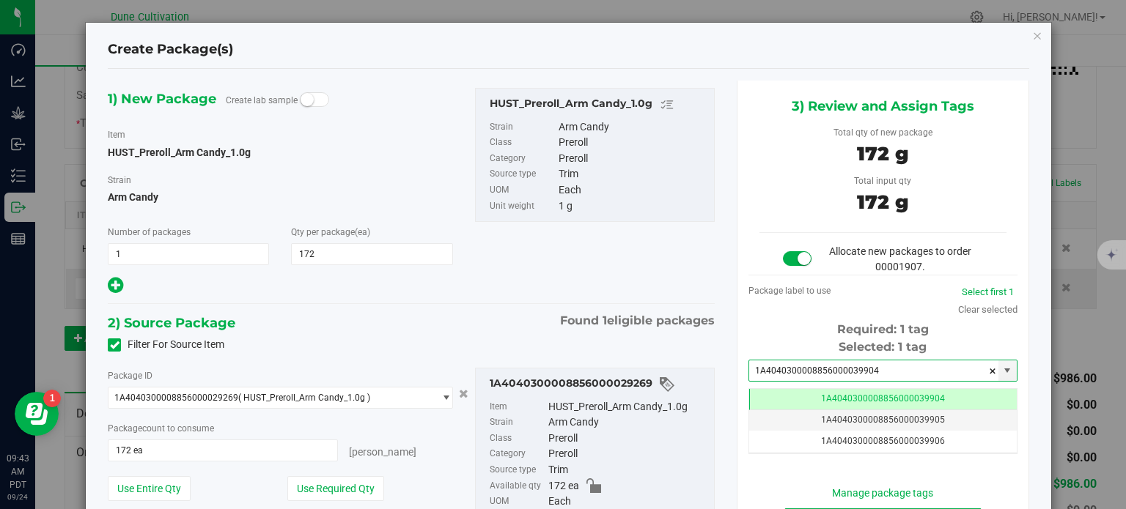
type input "1A4040300008856000039904"
click at [725, 351] on div "3) Review and Assign Tags Total qty of new package 172 g Total input qty 172 g …" at bounding box center [882, 326] width 314 height 490
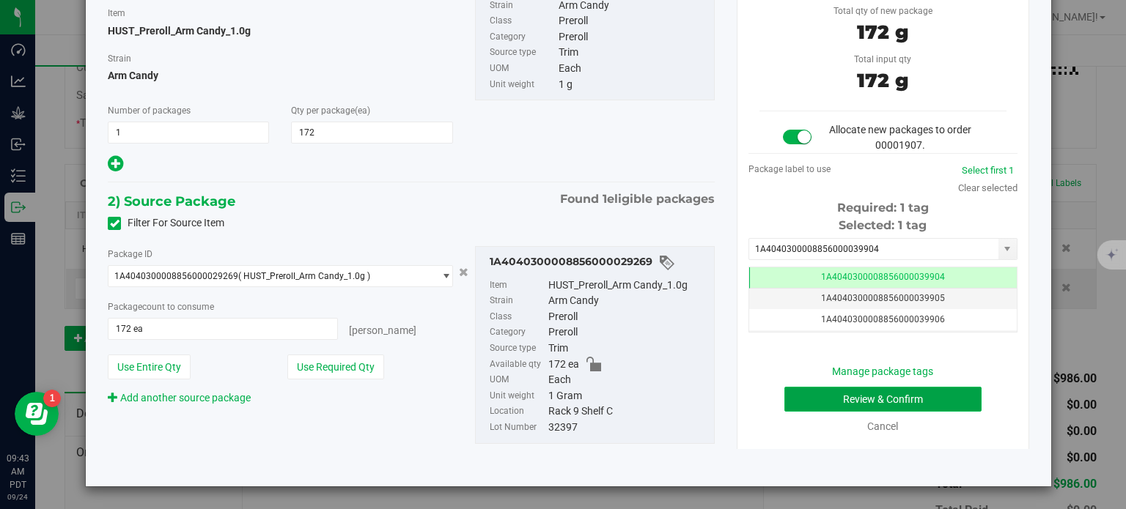
click at [818, 387] on button "Review & Confirm" at bounding box center [882, 399] width 197 height 25
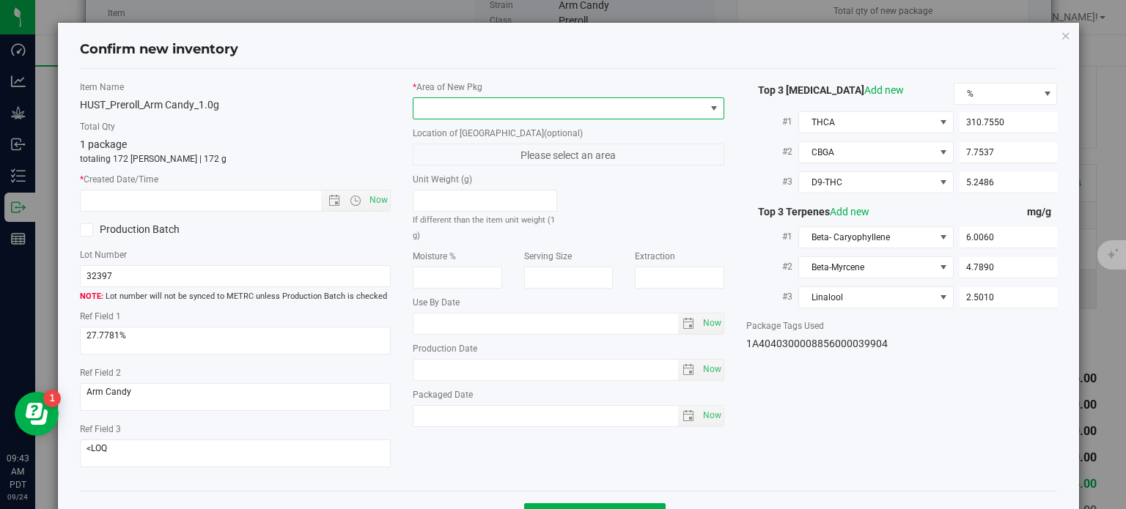
click at [553, 101] on span at bounding box center [559, 108] width 292 height 21
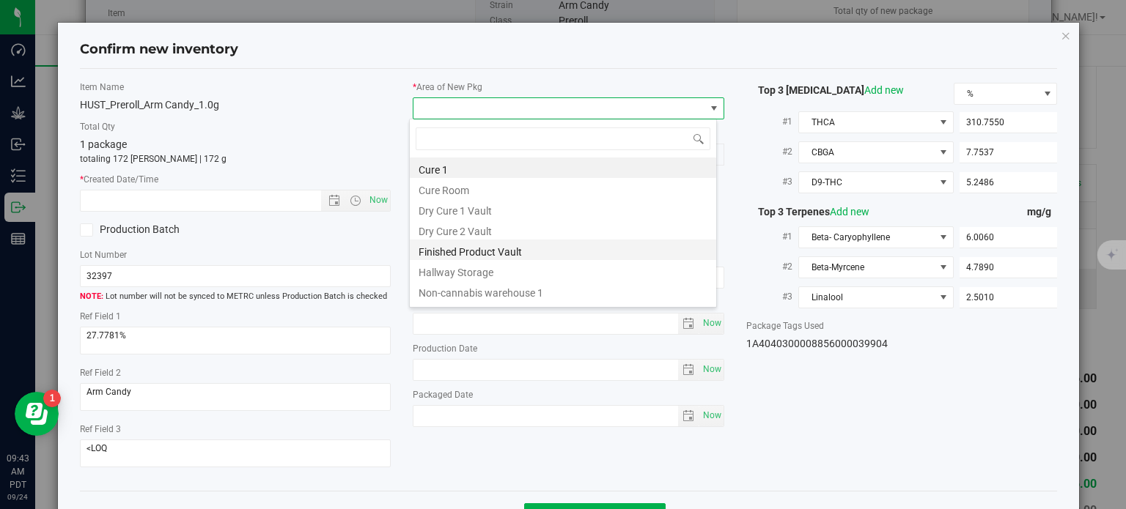
click at [480, 251] on li "Finished Product Vault" at bounding box center [563, 250] width 306 height 21
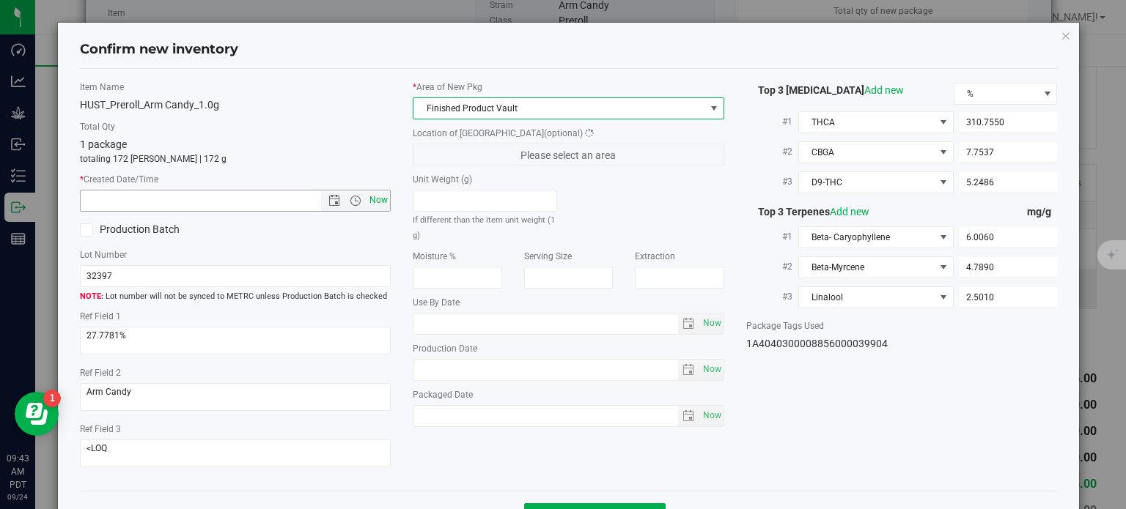
click at [375, 199] on span "Now" at bounding box center [378, 200] width 25 height 21
type input "[DATE] 9:43 AM"
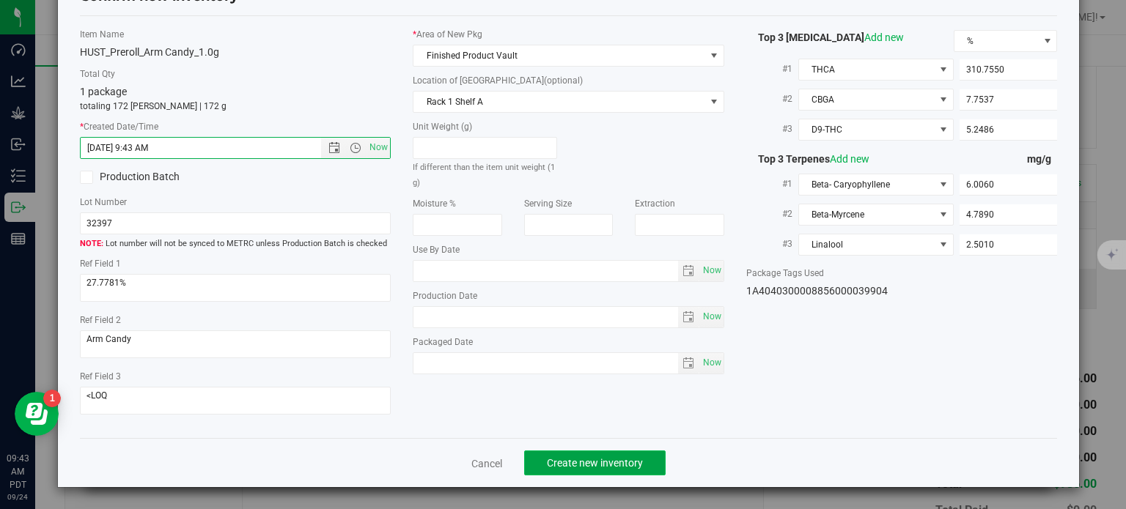
click at [566, 460] on span "Create new inventory" at bounding box center [595, 463] width 96 height 12
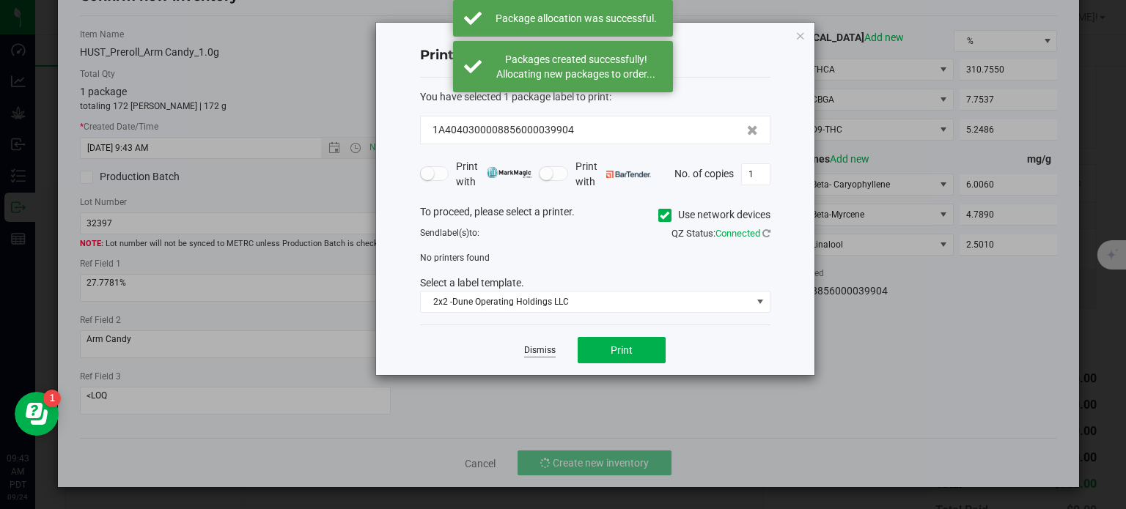
click at [533, 349] on link "Dismiss" at bounding box center [540, 350] width 32 height 12
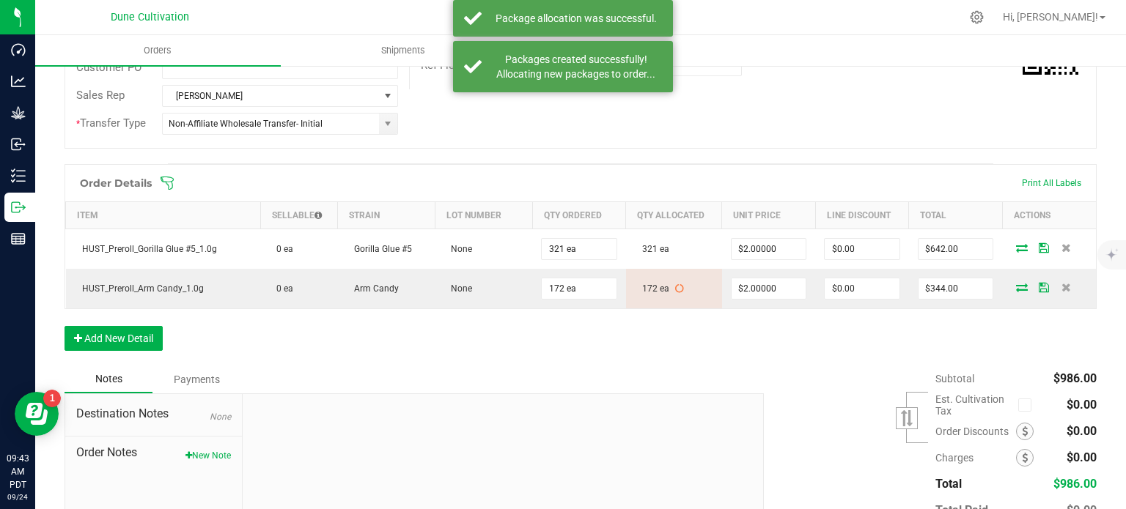
click at [588, 347] on div "Order Details Print All Labels Item Sellable Strain Lot Number Qty Ordered Qty …" at bounding box center [580, 265] width 1032 height 202
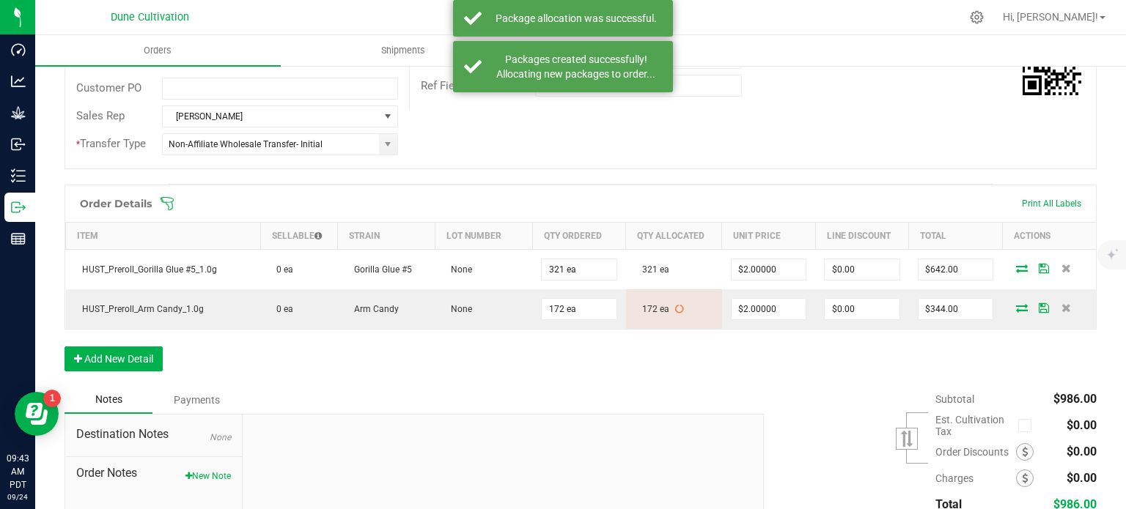
click at [1029, 202] on span at bounding box center [676, 203] width 1032 height 15
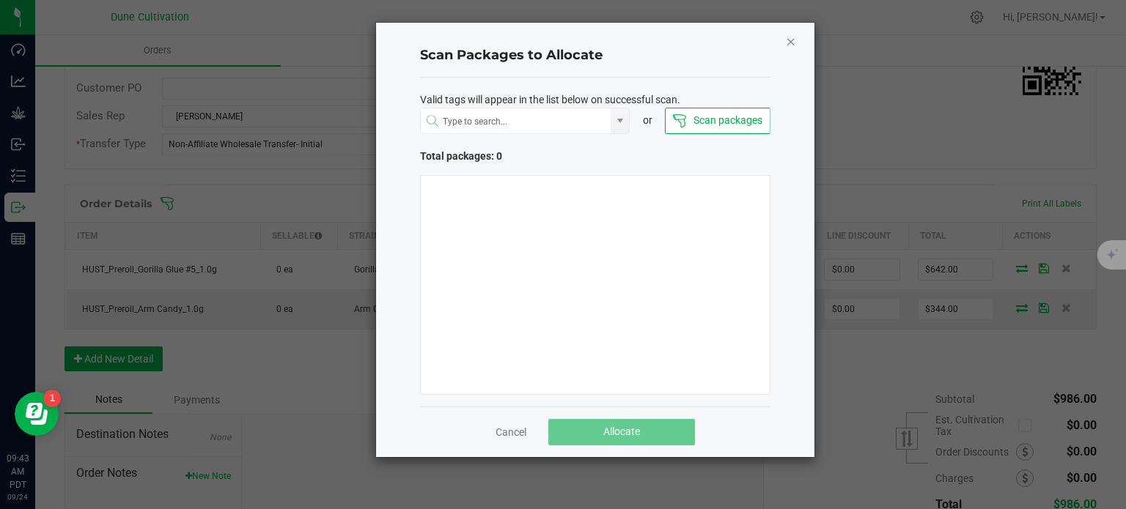
click at [788, 36] on icon "Close" at bounding box center [791, 41] width 10 height 18
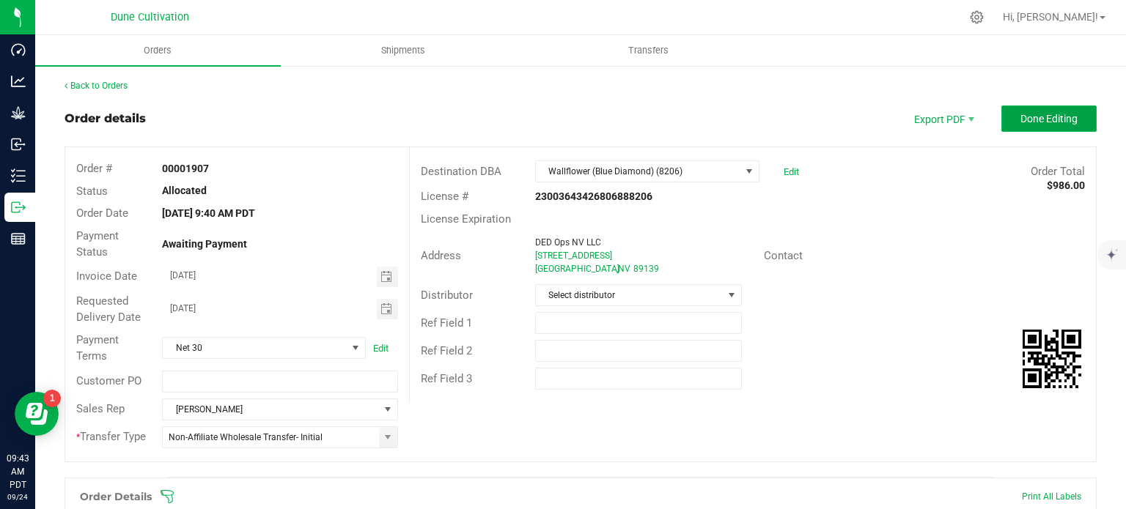
click at [1024, 106] on button "Done Editing" at bounding box center [1048, 119] width 95 height 26
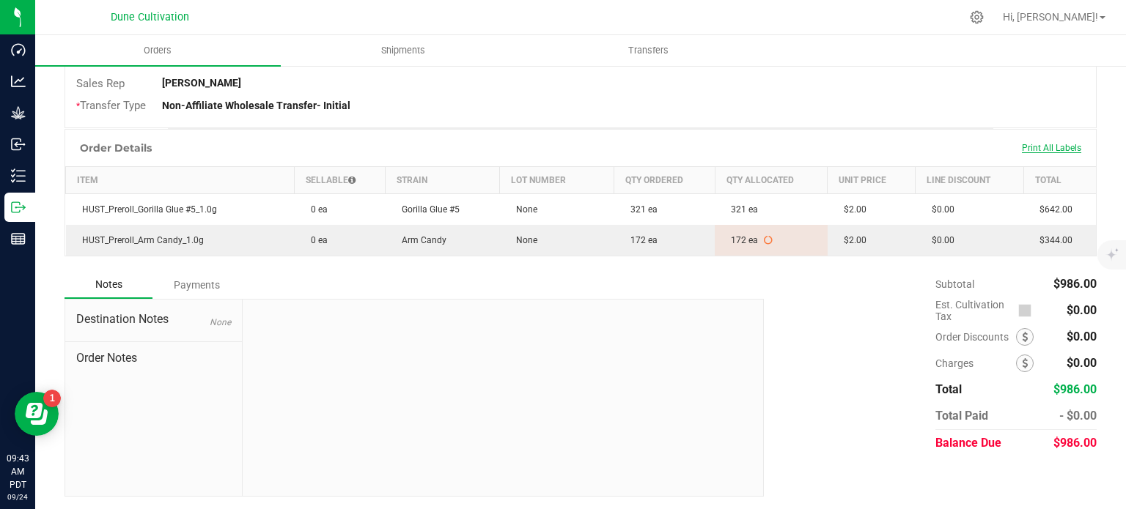
click at [1021, 149] on span "Print All Labels" at bounding box center [1050, 148] width 59 height 10
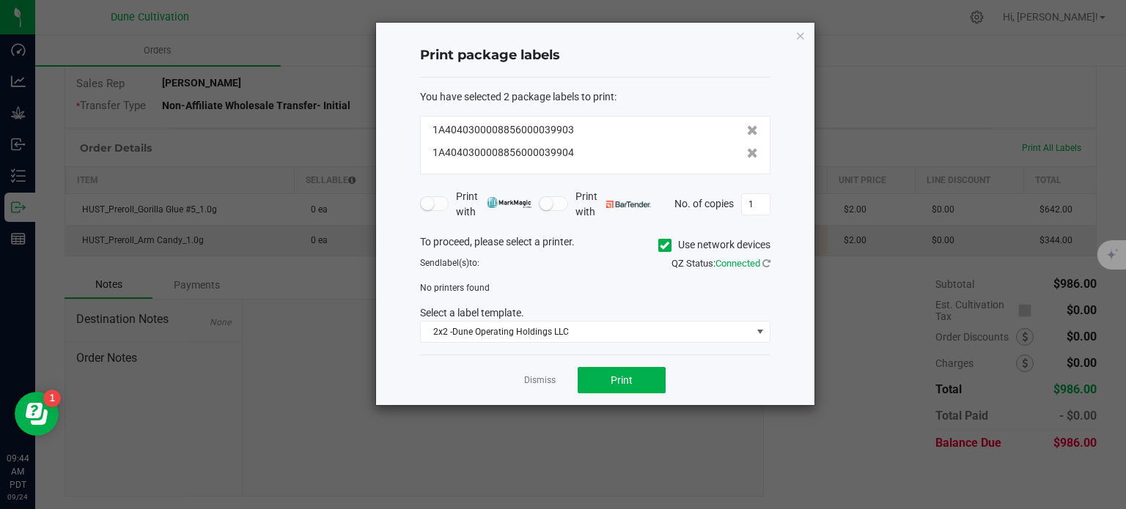
click at [654, 242] on div "To proceed, please select a printer. Use network devices" at bounding box center [595, 245] width 372 height 22
click at [660, 245] on icon at bounding box center [664, 245] width 10 height 0
click at [0, 0] on input "Use network devices" at bounding box center [0, 0] width 0 height 0
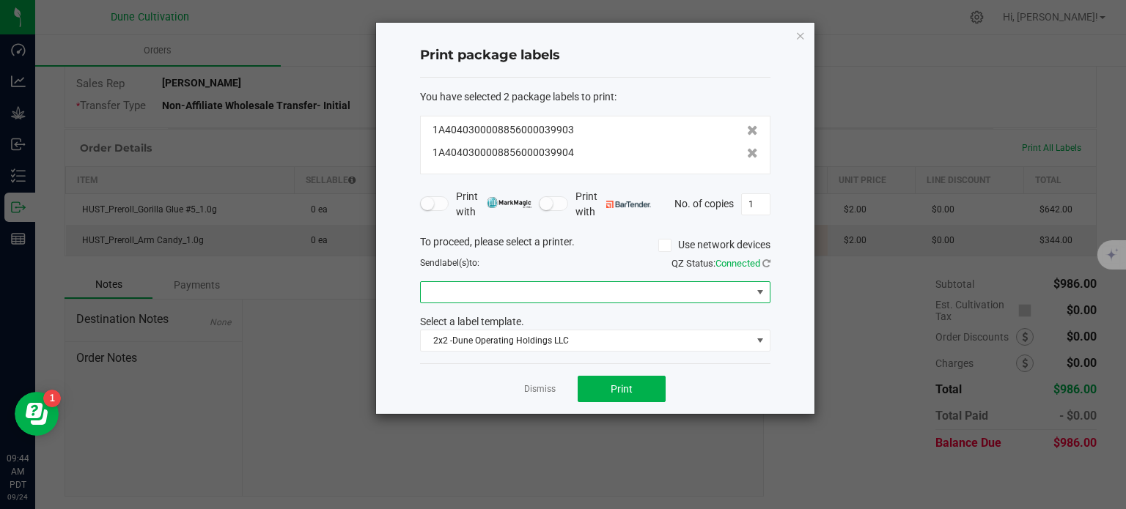
click at [482, 287] on span at bounding box center [586, 292] width 330 height 21
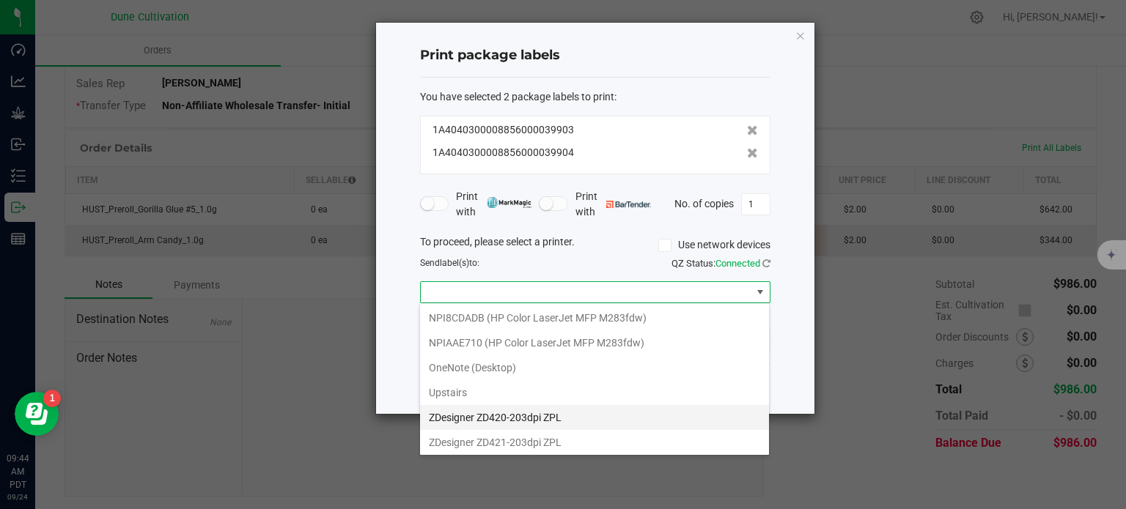
click at [504, 417] on ZPL "ZDesigner ZD420-203dpi ZPL" at bounding box center [594, 417] width 349 height 25
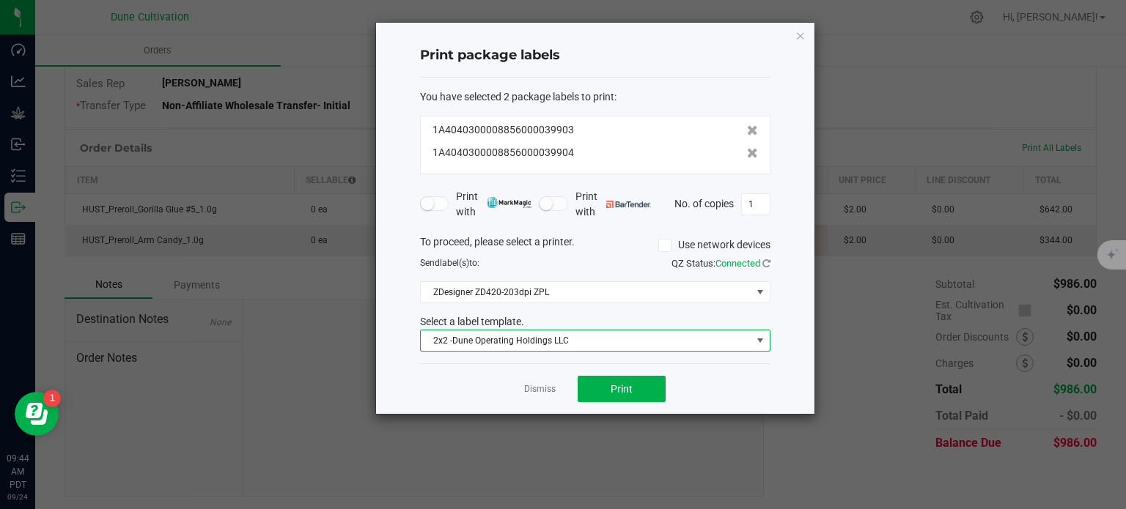
click at [507, 332] on span "2x2 -Dune Operating Holdings LLC" at bounding box center [586, 340] width 330 height 21
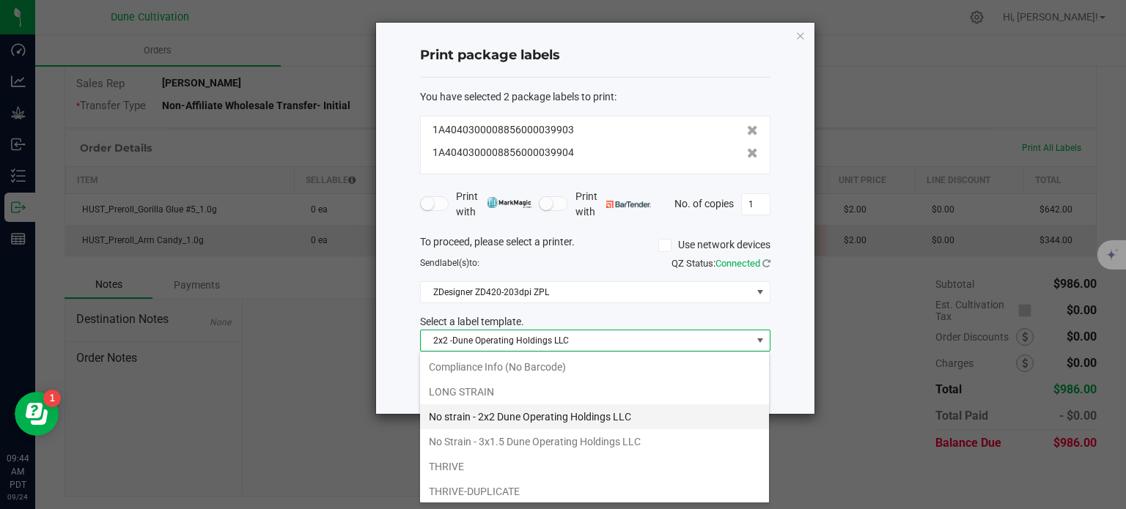
click at [507, 418] on li "No strain - 2x2 Dune Operating Holdings LLC" at bounding box center [594, 416] width 349 height 25
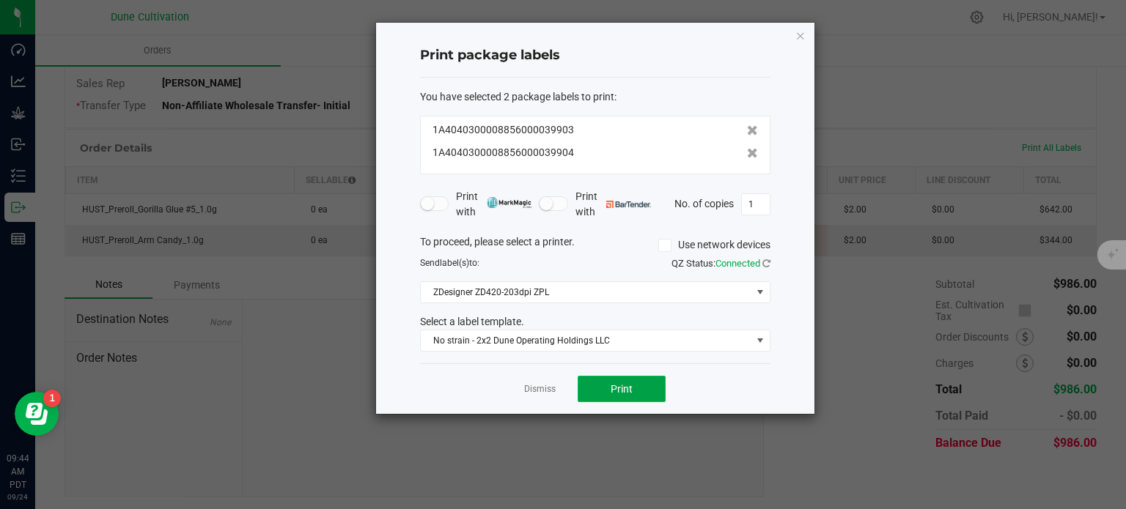
click at [616, 386] on span "Print" at bounding box center [621, 389] width 22 height 12
click at [534, 386] on link "Dismiss" at bounding box center [540, 389] width 32 height 12
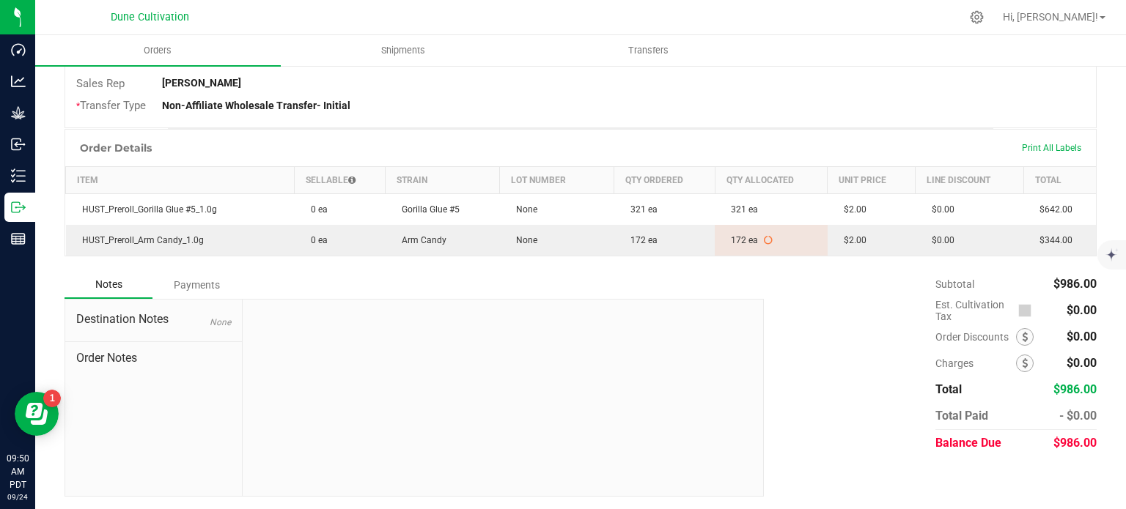
click at [865, 319] on div "Subtotal $986.00 Est. Cultivation Tax $0.00" at bounding box center [925, 363] width 344 height 185
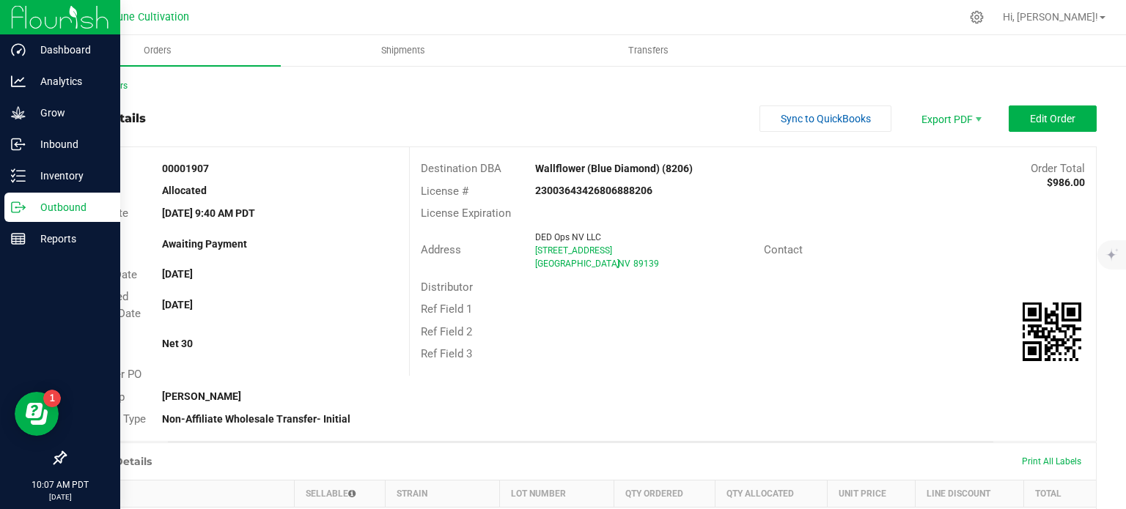
click at [17, 207] on line at bounding box center [21, 207] width 8 height 0
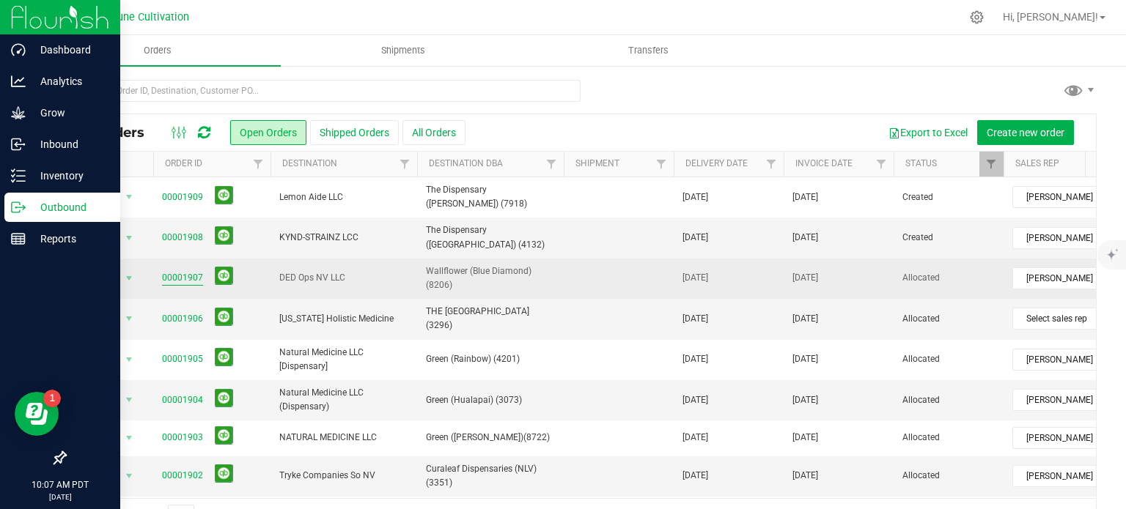
click at [188, 273] on link "00001907" at bounding box center [182, 278] width 41 height 14
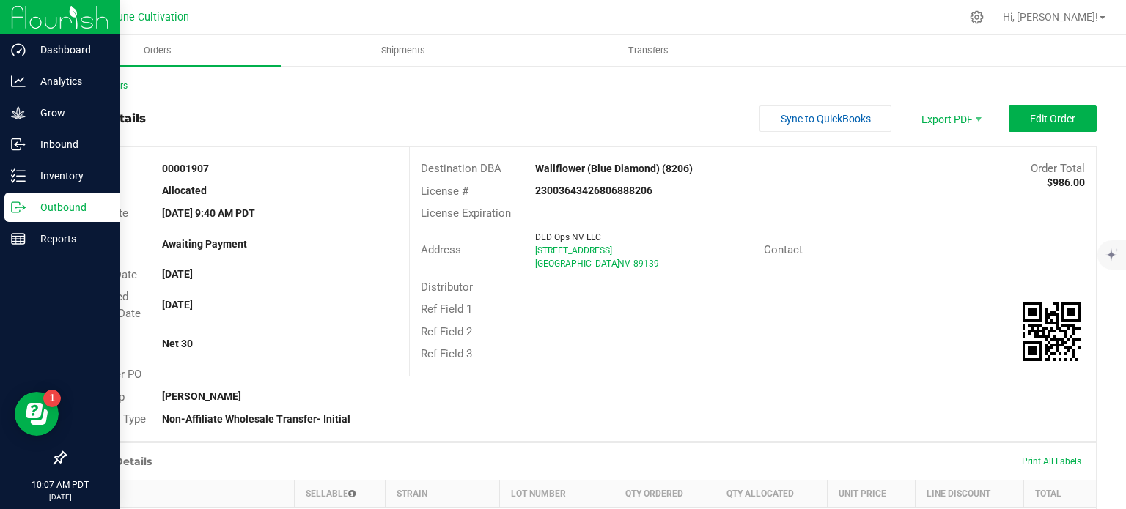
scroll to position [314, 0]
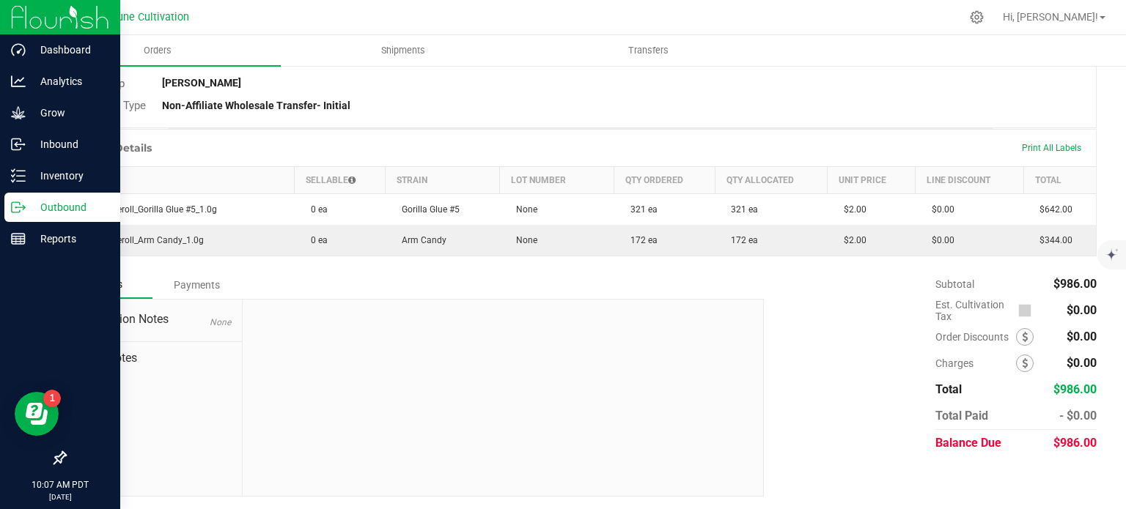
click at [1062, 446] on span "$986.00" at bounding box center [1074, 443] width 43 height 14
copy span "986.00"
click at [868, 393] on div "Subtotal $986.00 Est. Cultivation Tax $0.00" at bounding box center [925, 363] width 344 height 185
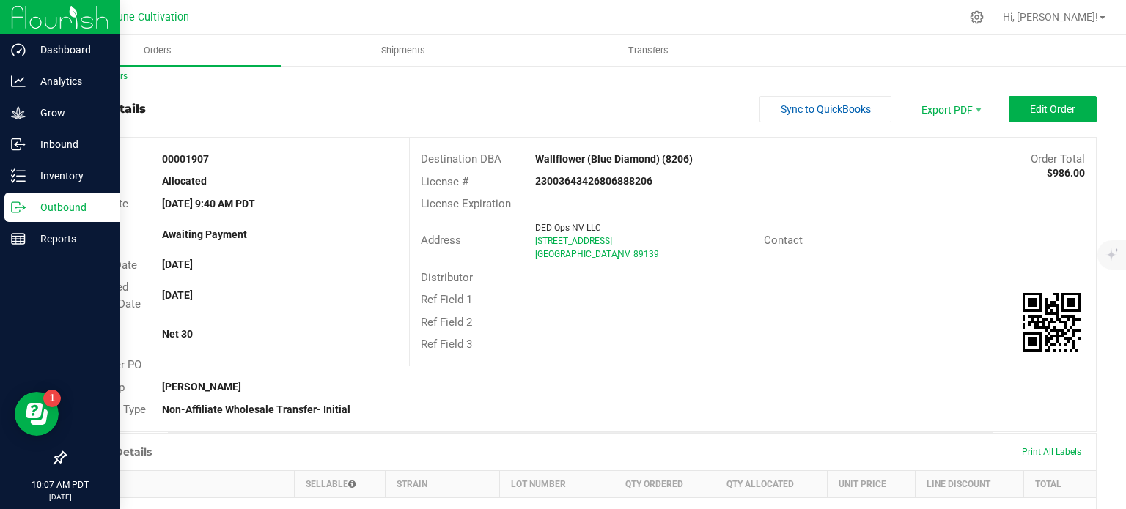
scroll to position [0, 0]
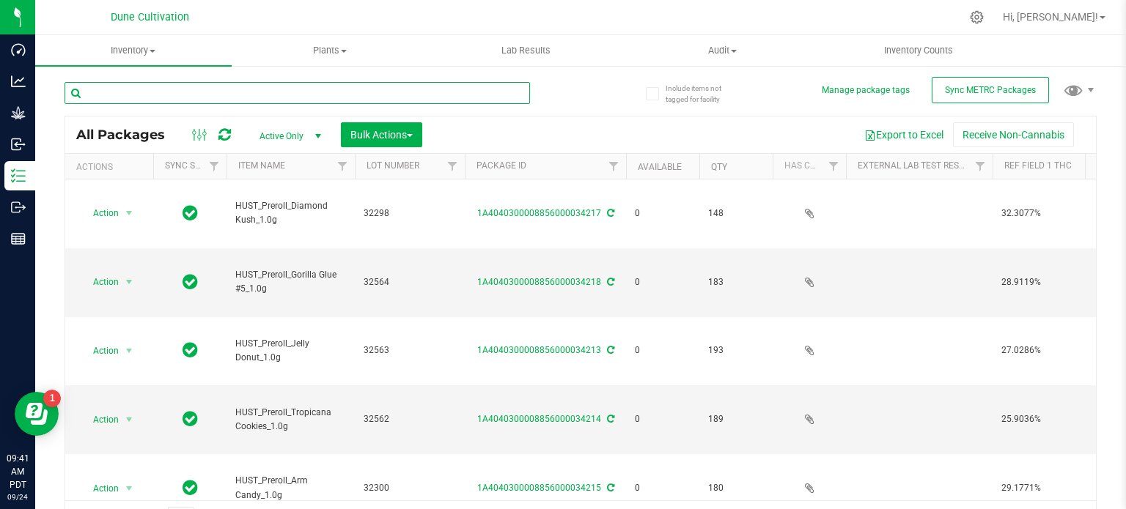
click at [238, 84] on input "text" at bounding box center [296, 93] width 465 height 22
paste input "29270"
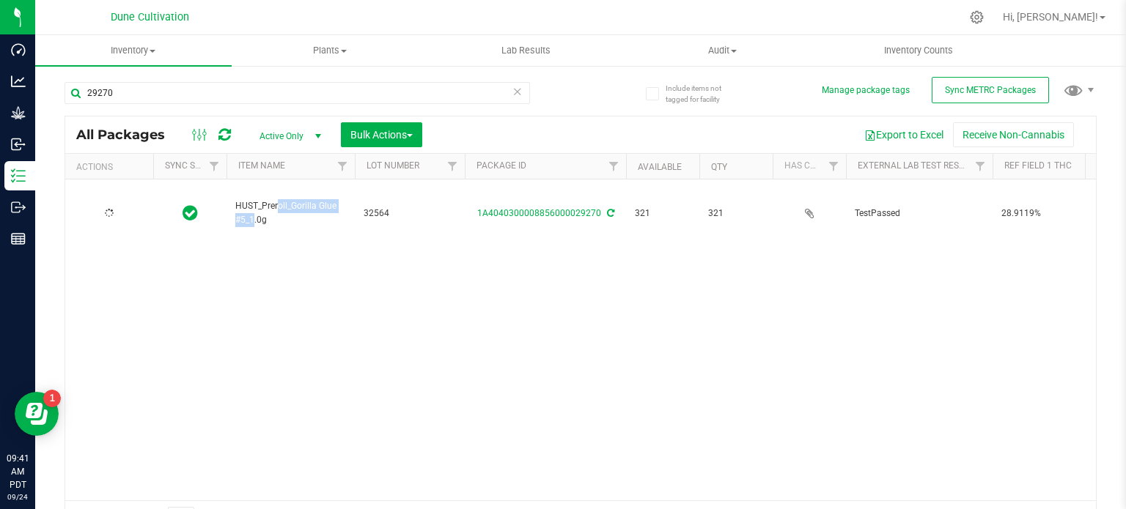
click at [265, 199] on span "HUST_Preroll_Gorilla Glue #5_1.0g" at bounding box center [290, 213] width 111 height 28
copy tr "HUST_Preroll_Gorilla Glue #5_1.0g"
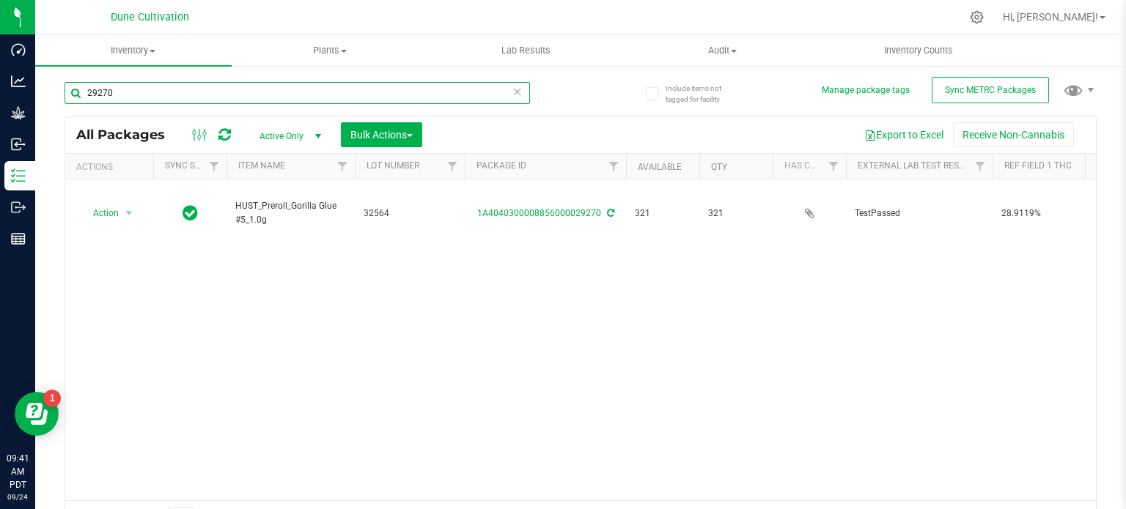
click at [221, 95] on input "29270" at bounding box center [296, 93] width 465 height 22
paste input "69"
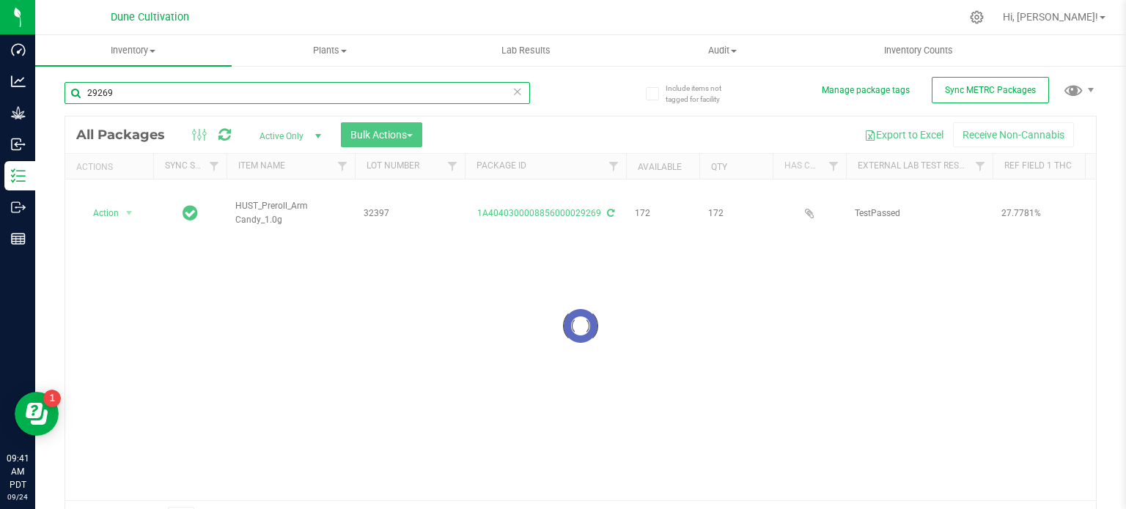
type input "29269"
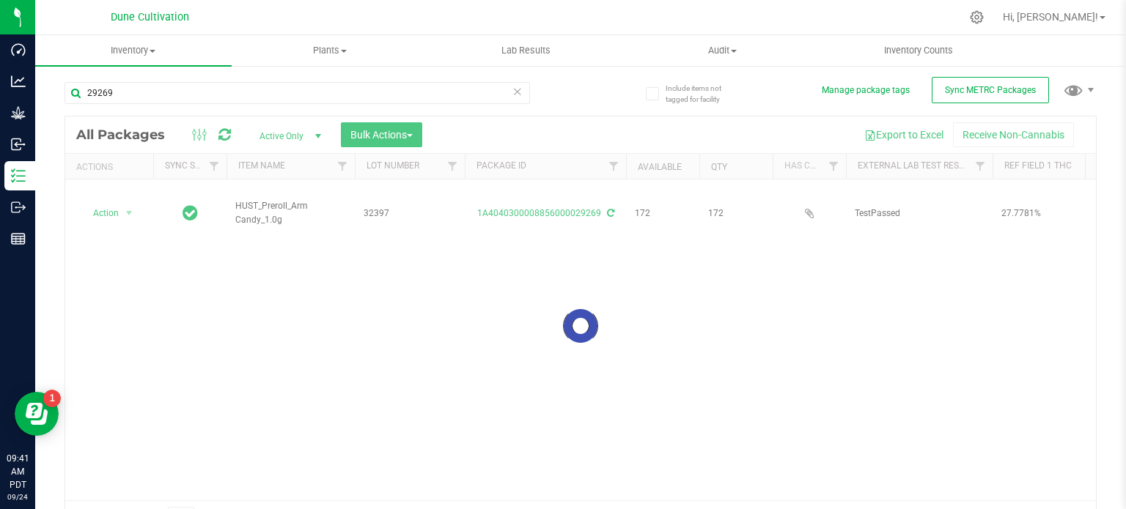
click at [253, 191] on div at bounding box center [580, 326] width 1030 height 419
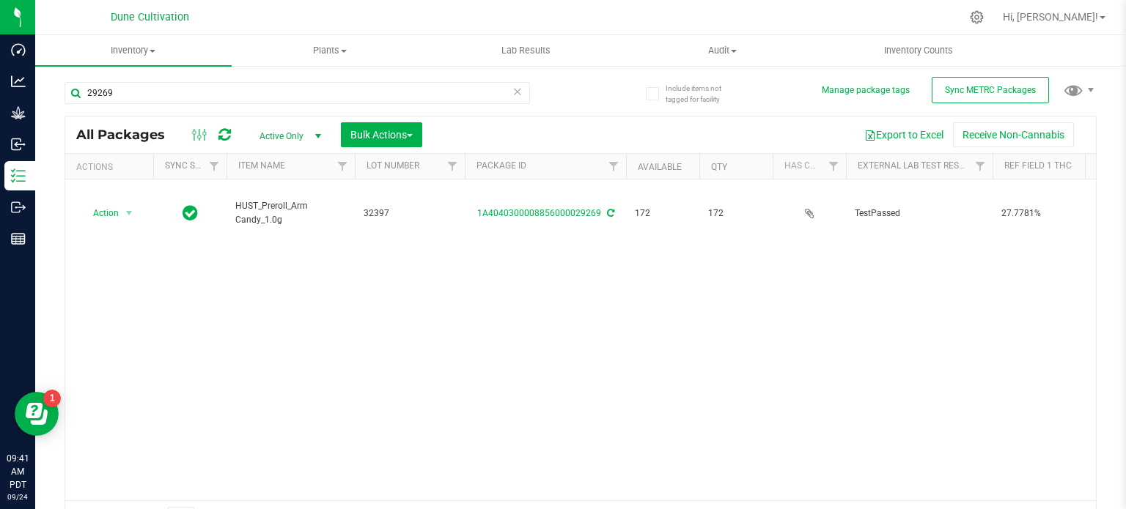
click at [253, 199] on span "HUST_Preroll_Arm Candy_1.0g" at bounding box center [290, 213] width 111 height 28
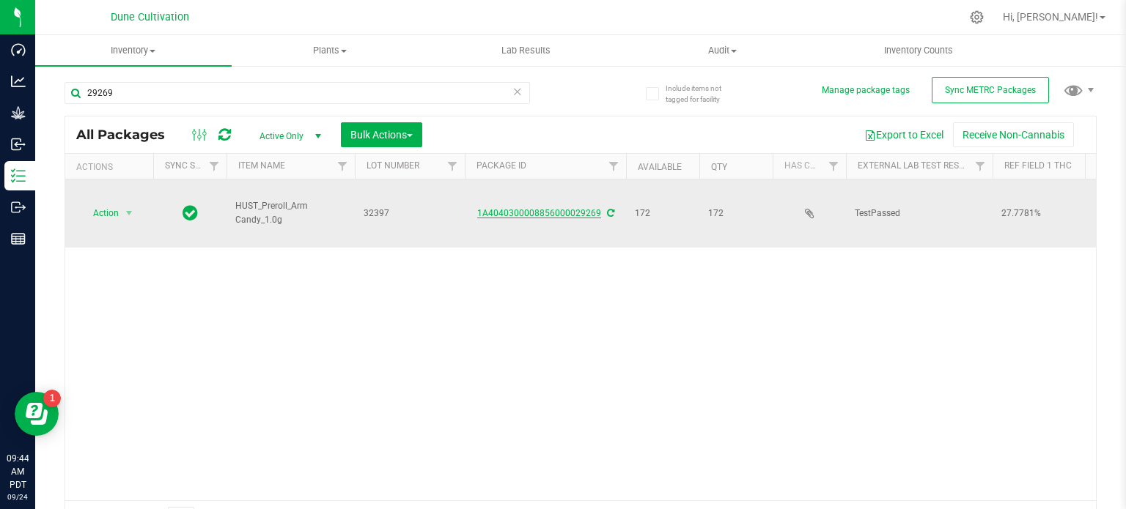
click at [562, 208] on link "1A4040300008856000029269" at bounding box center [539, 213] width 124 height 10
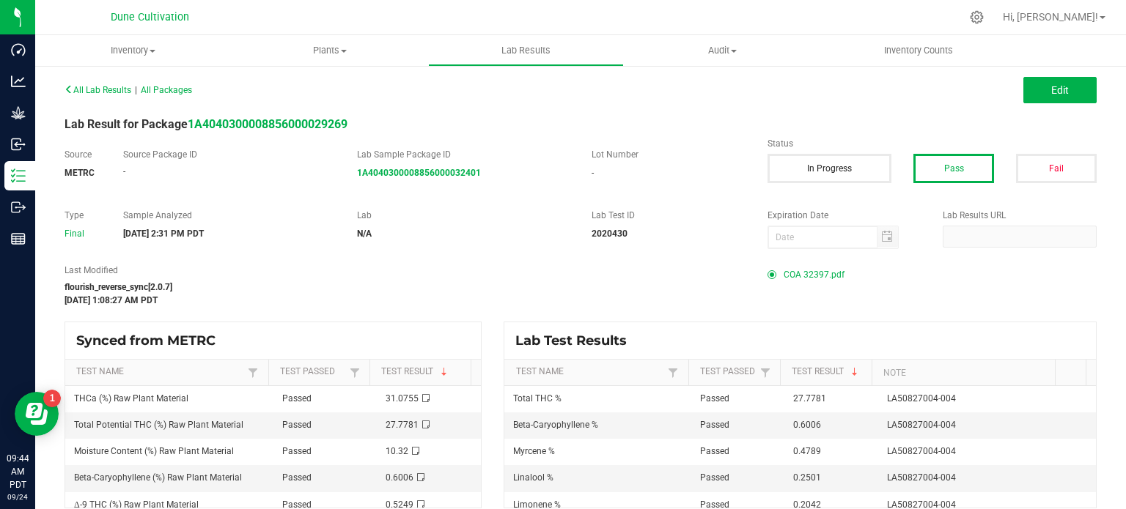
click at [794, 269] on span "COA 32397.pdf" at bounding box center [813, 275] width 61 height 22
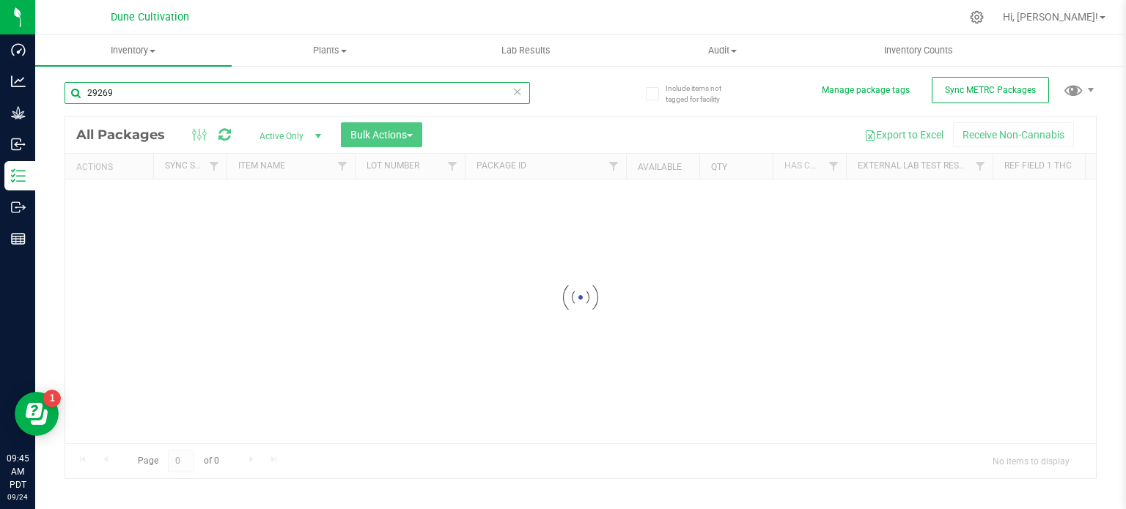
click at [128, 99] on input "29269" at bounding box center [296, 93] width 465 height 22
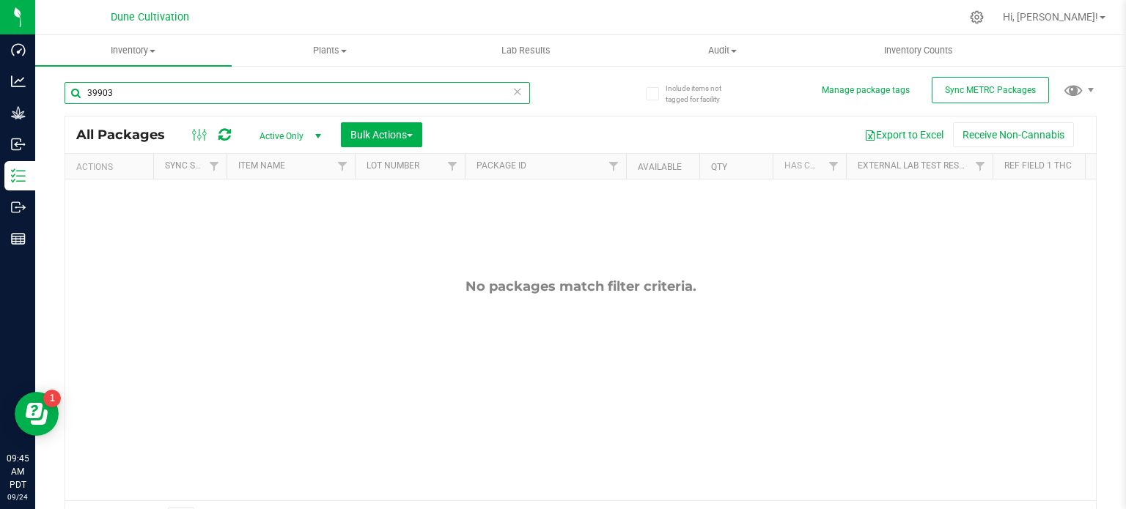
type input "39903"
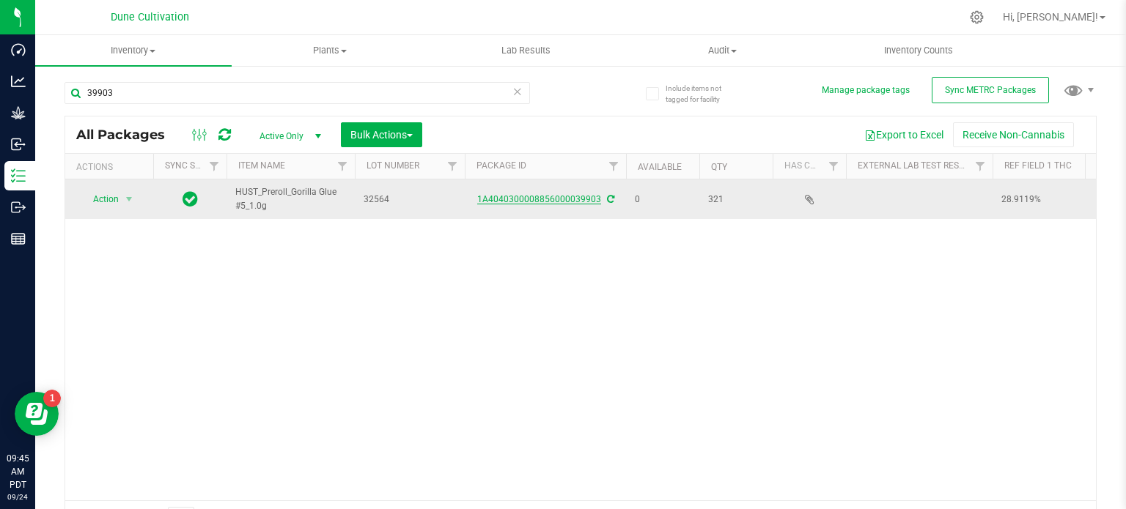
click at [501, 202] on link "1A4040300008856000039903" at bounding box center [539, 199] width 124 height 10
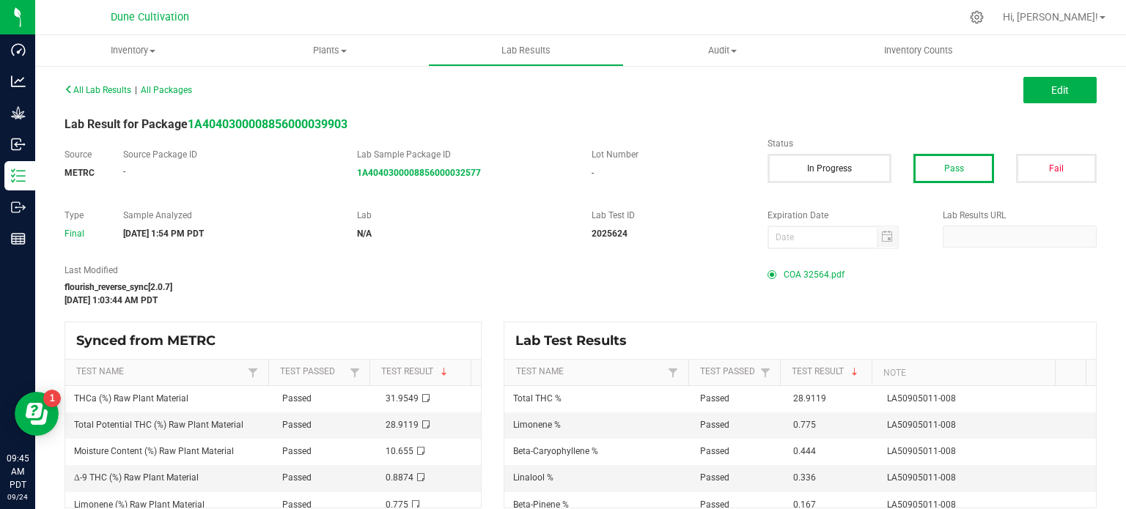
click at [816, 276] on span "COA 32564.pdf" at bounding box center [813, 275] width 61 height 22
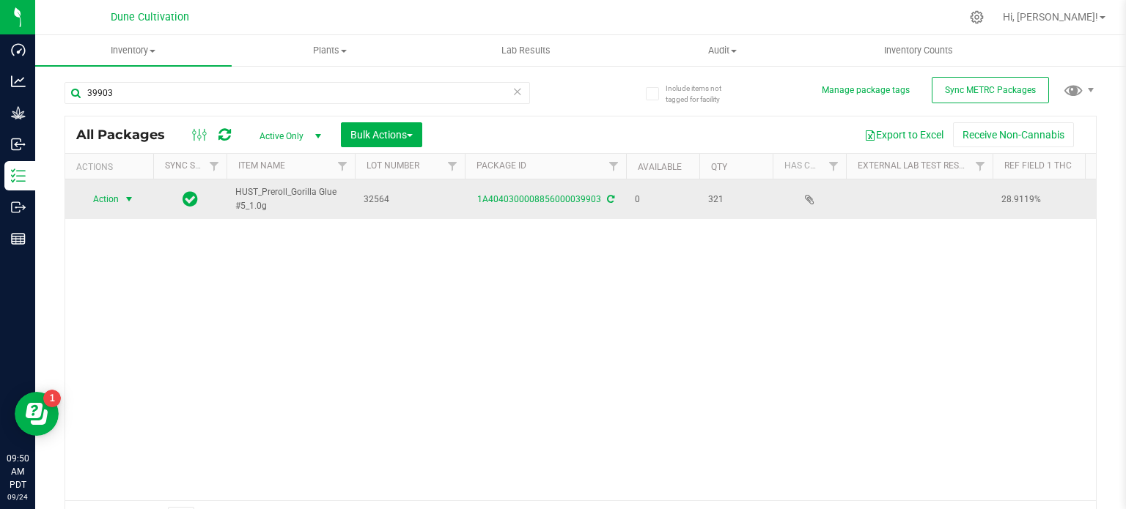
click at [109, 202] on span "Action" at bounding box center [100, 199] width 40 height 21
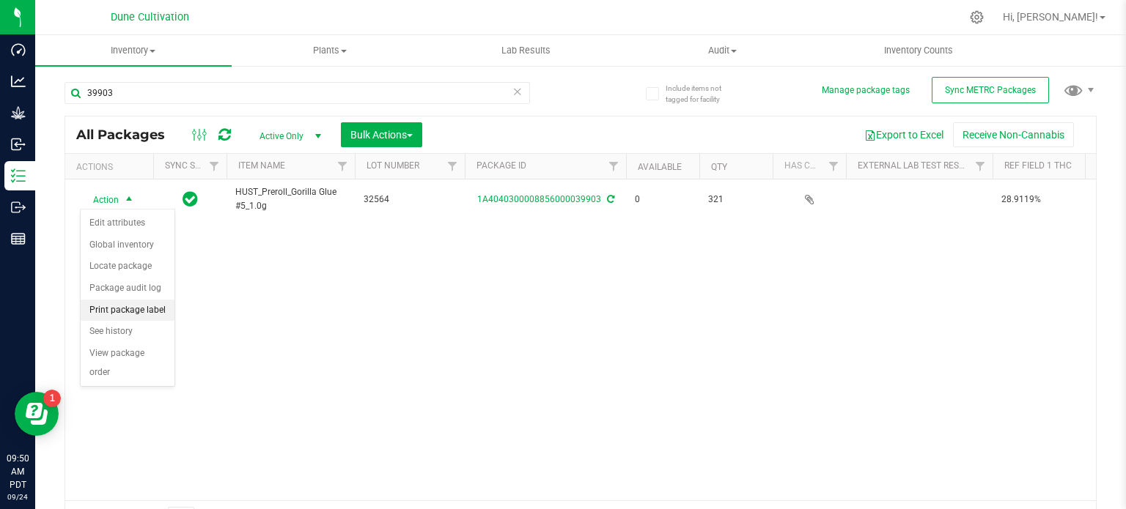
click at [129, 307] on li "Print package label" at bounding box center [128, 311] width 94 height 22
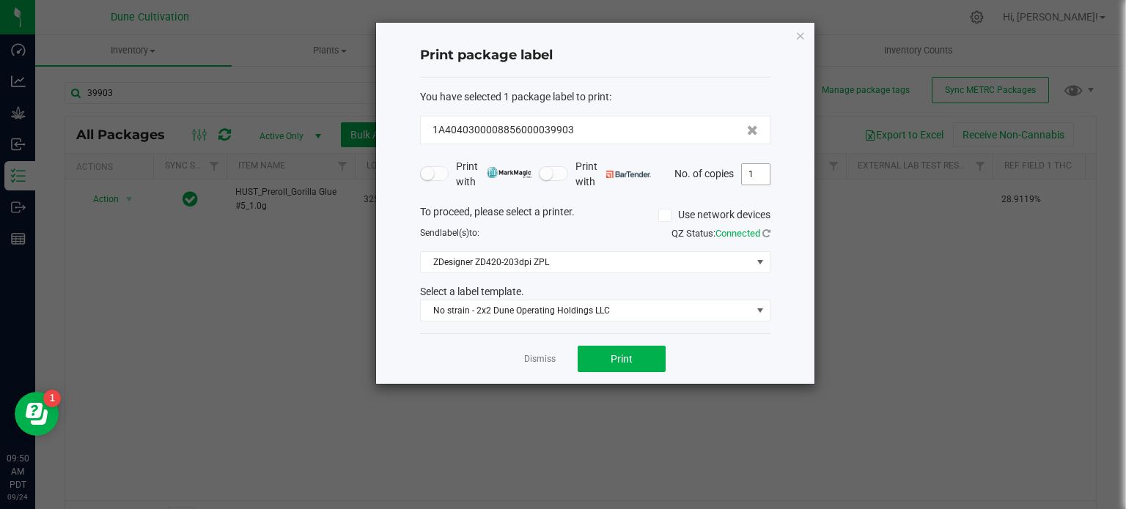
click at [750, 178] on input "1" at bounding box center [756, 174] width 28 height 21
type input "321"
click at [605, 358] on button "Print" at bounding box center [621, 359] width 88 height 26
click at [799, 36] on icon "button" at bounding box center [800, 35] width 10 height 18
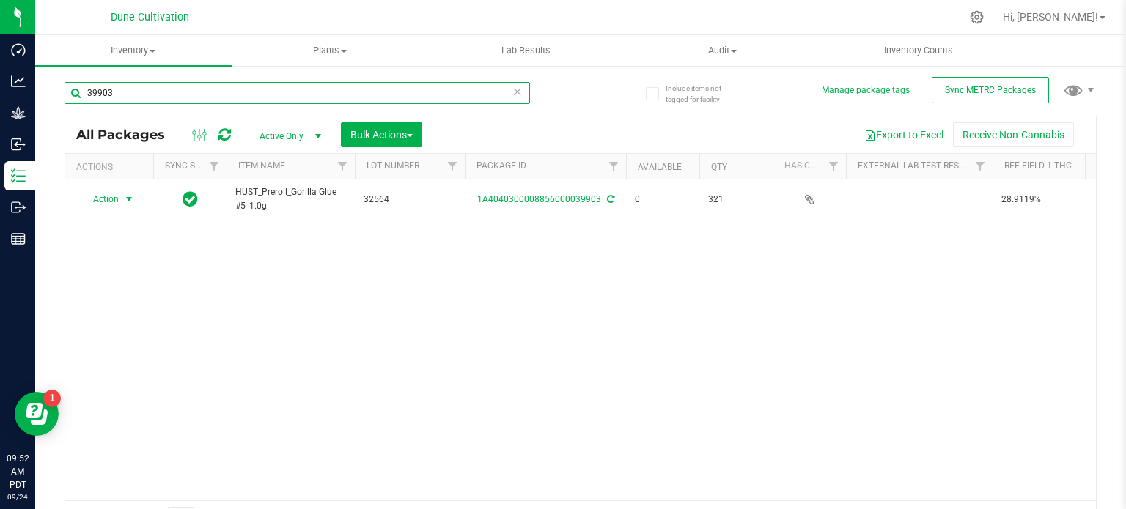
click at [153, 93] on input "39903" at bounding box center [296, 93] width 465 height 22
paste input "4"
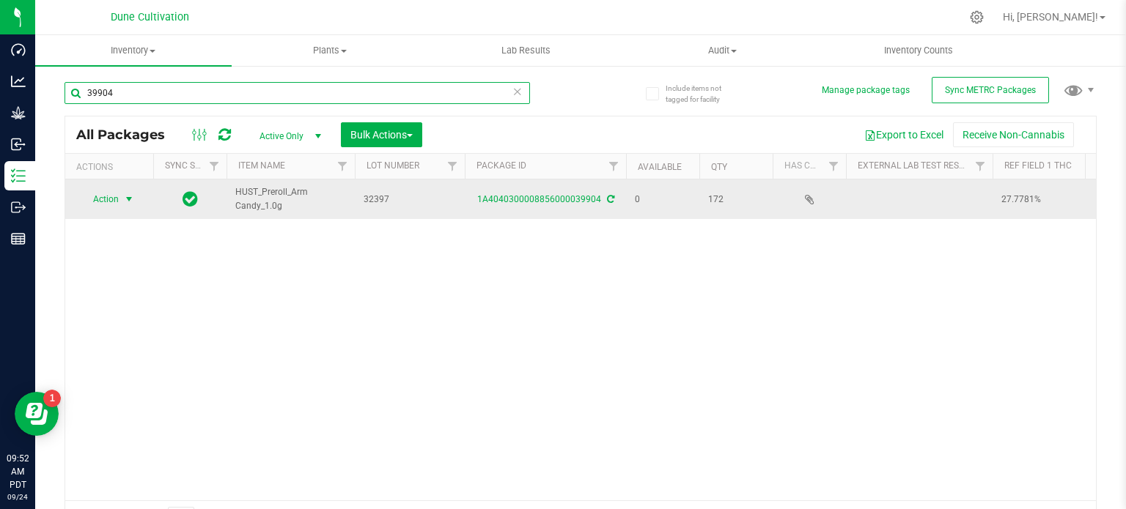
type input "39904"
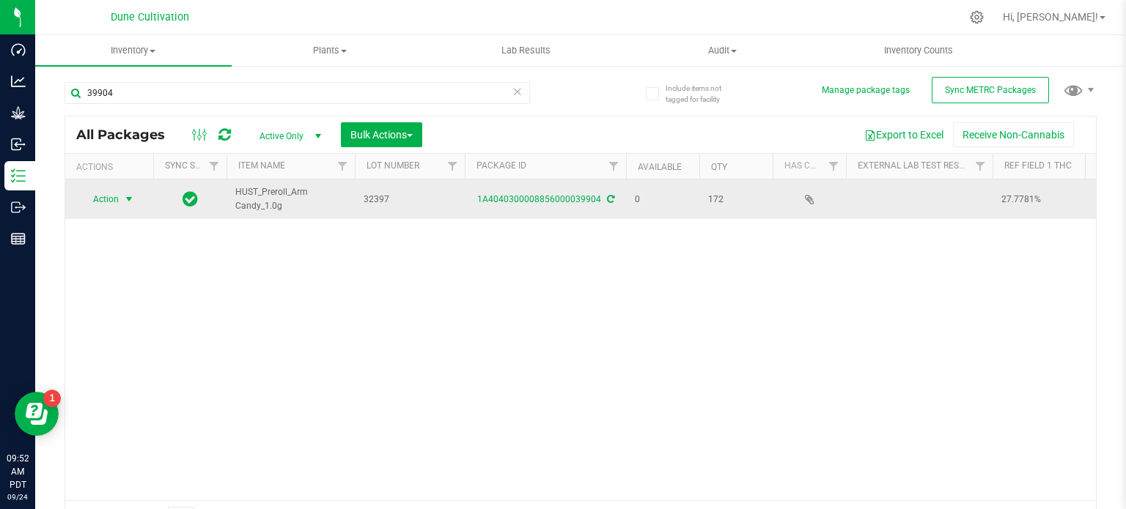
click at [106, 196] on span "Action" at bounding box center [100, 199] width 40 height 21
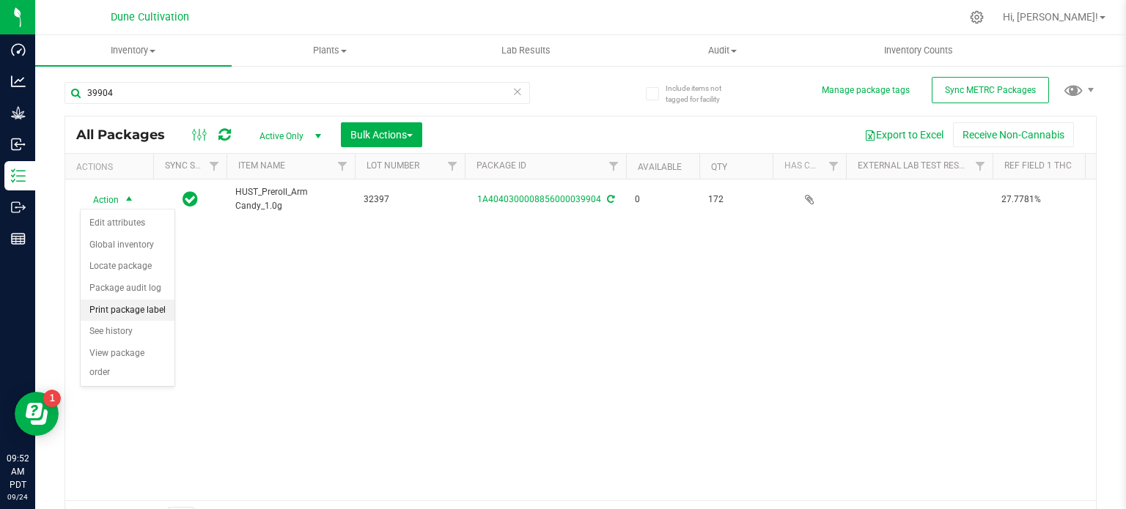
click at [113, 311] on li "Print package label" at bounding box center [128, 311] width 94 height 22
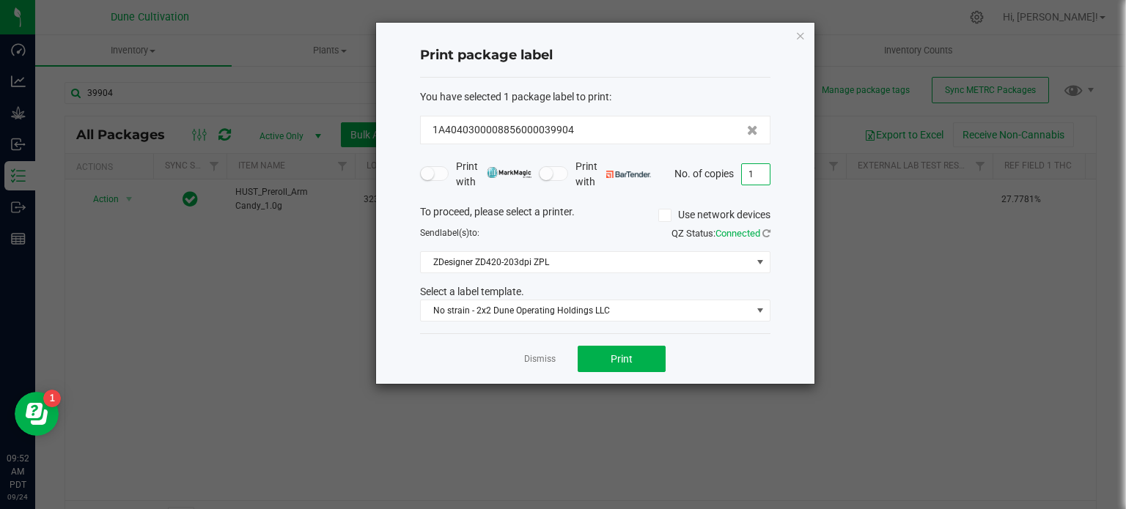
click at [750, 174] on input "1" at bounding box center [756, 174] width 28 height 21
type input "174"
click at [795, 26] on icon "button" at bounding box center [800, 35] width 10 height 18
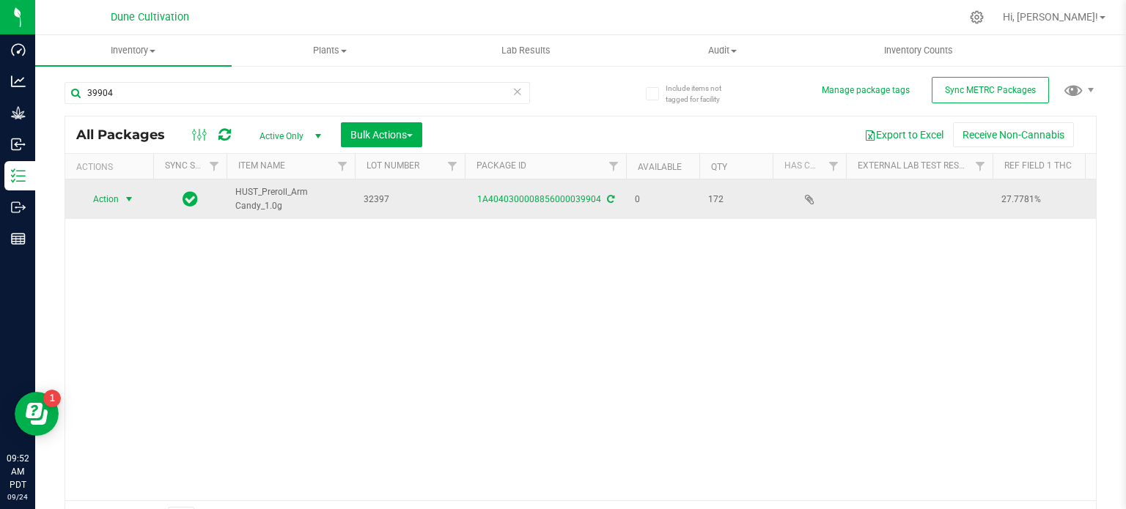
click at [125, 193] on span "select" at bounding box center [129, 199] width 12 height 12
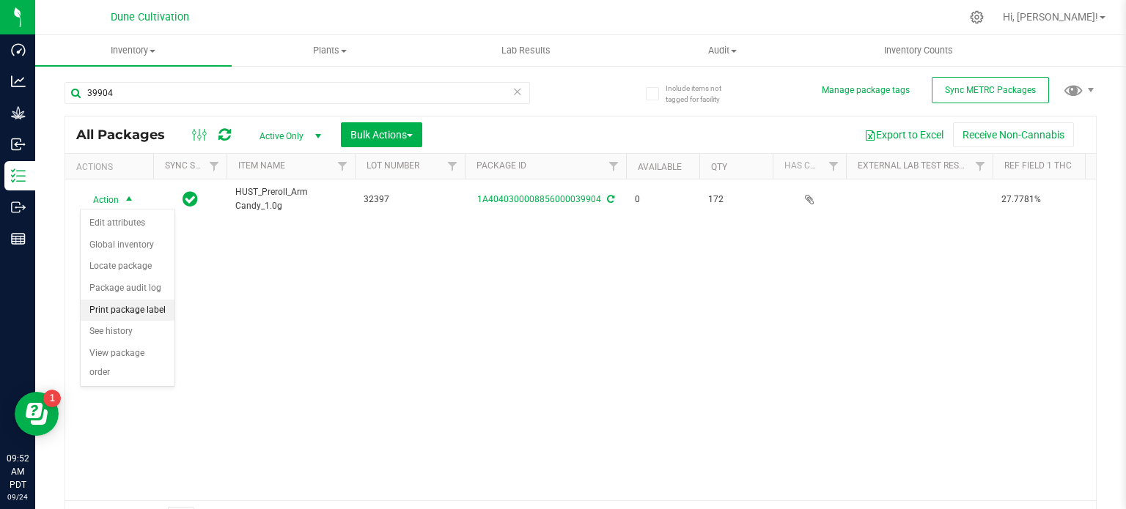
click at [117, 308] on li "Print package label" at bounding box center [128, 311] width 94 height 22
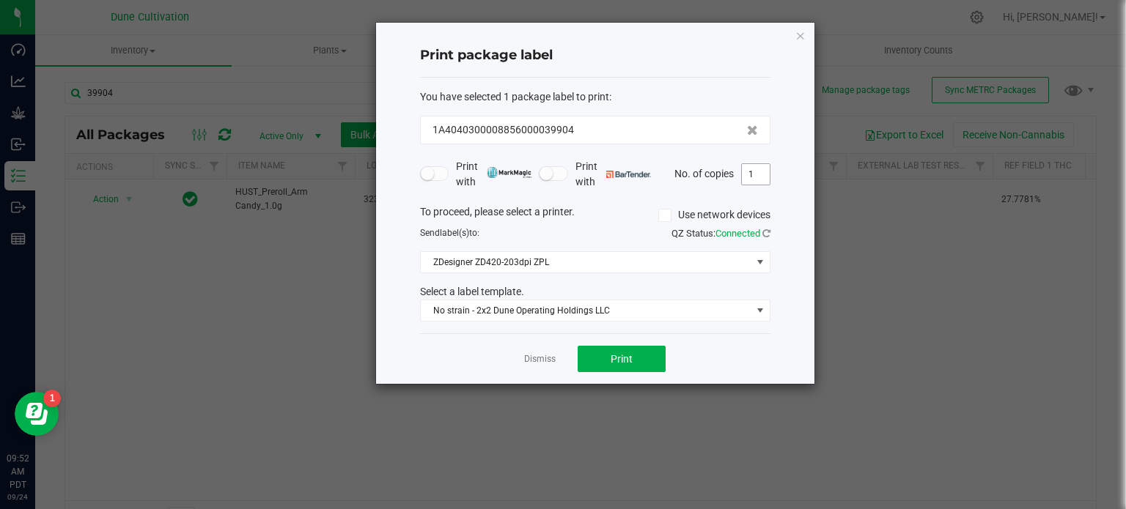
click at [753, 178] on input "1" at bounding box center [756, 174] width 28 height 21
type input "173"
click at [614, 360] on span "Print" at bounding box center [621, 359] width 22 height 12
click at [800, 43] on icon "button" at bounding box center [800, 35] width 10 height 18
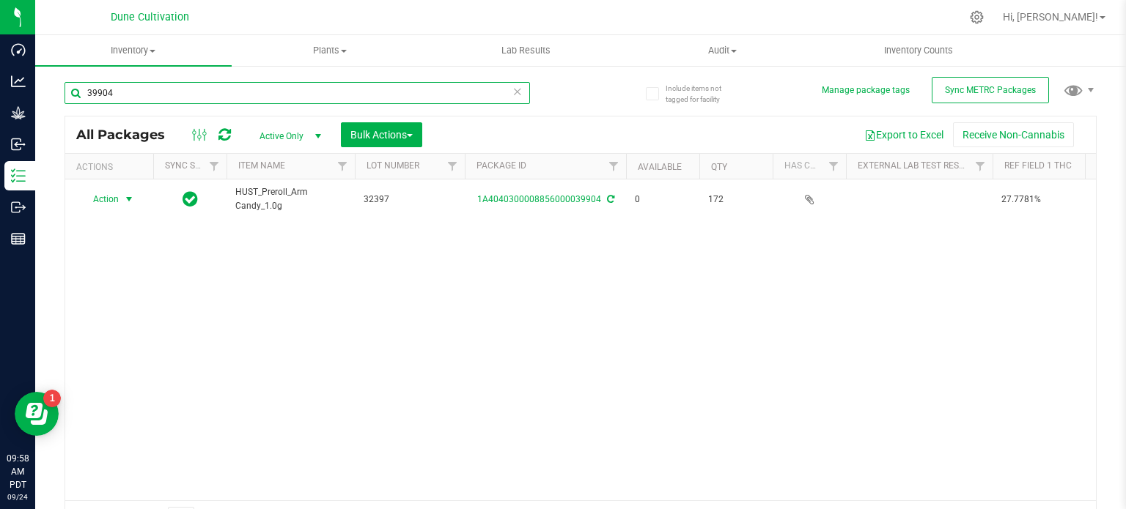
click at [206, 92] on input "39904" at bounding box center [296, 93] width 465 height 22
type input "39903"
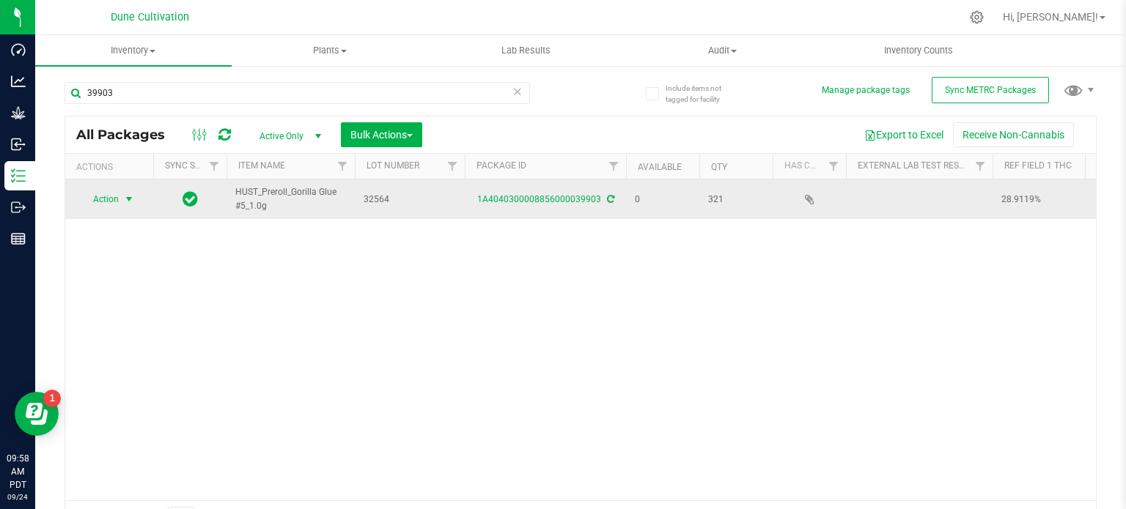
click at [114, 203] on span "Action" at bounding box center [100, 199] width 40 height 21
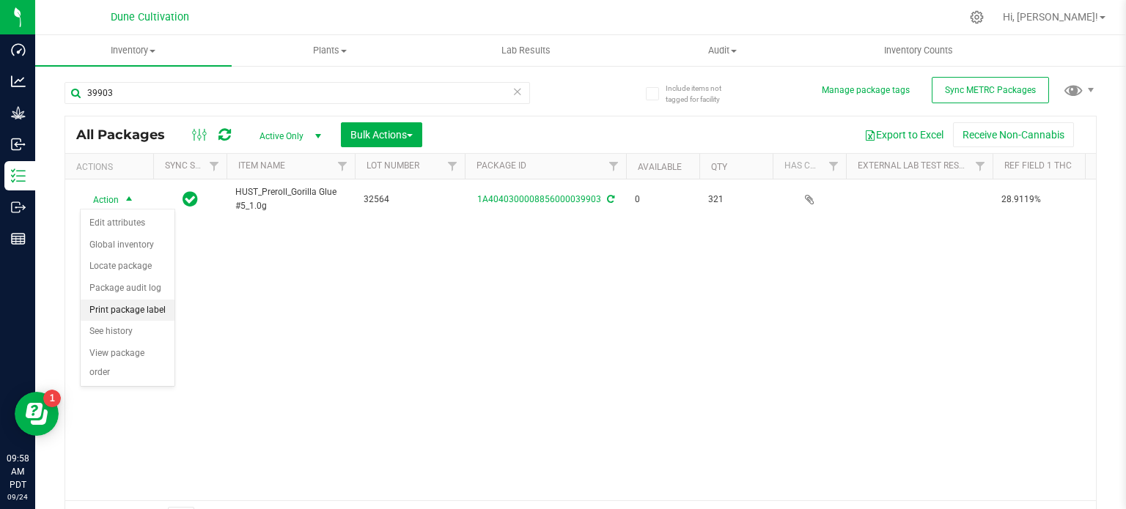
click at [123, 309] on li "Print package label" at bounding box center [128, 311] width 94 height 22
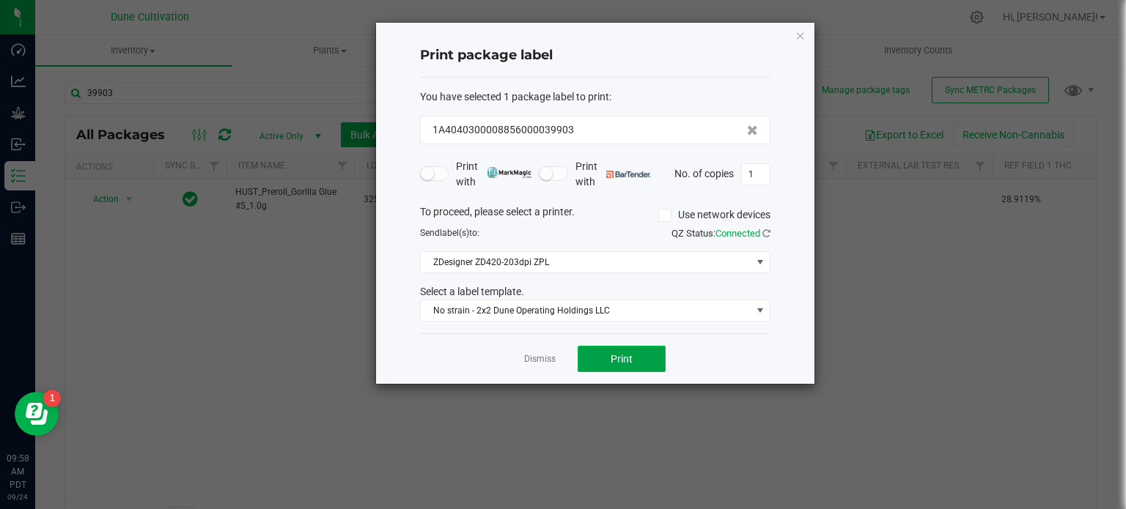
click at [630, 353] on span "Print" at bounding box center [621, 359] width 22 height 12
